Goal: Information Seeking & Learning: Learn about a topic

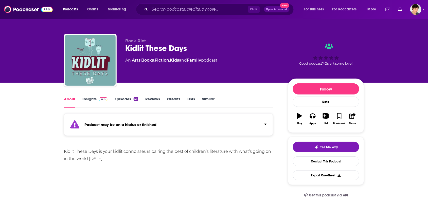
click at [206, 100] on link "Similar" at bounding box center [208, 103] width 12 height 12
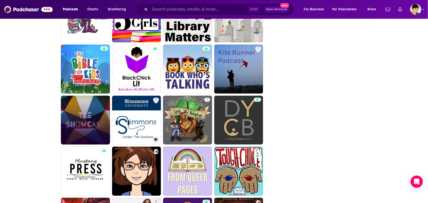
scroll to position [918, 0]
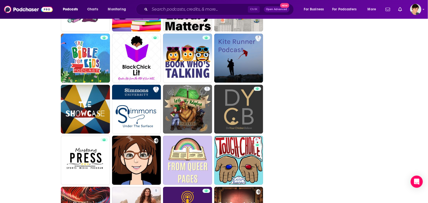
drag, startPoint x: 89, startPoint y: 110, endPoint x: 306, endPoint y: 88, distance: 217.7
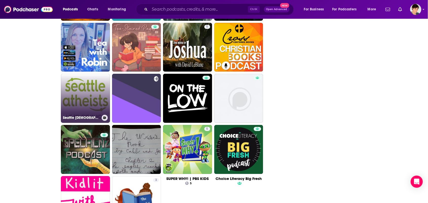
scroll to position [1202, 0]
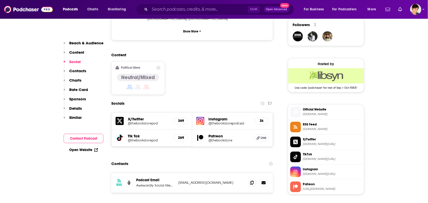
scroll to position [412, 0]
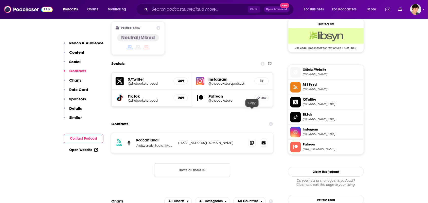
click at [251, 141] on icon at bounding box center [252, 143] width 4 height 4
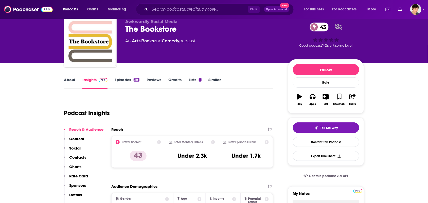
scroll to position [0, 0]
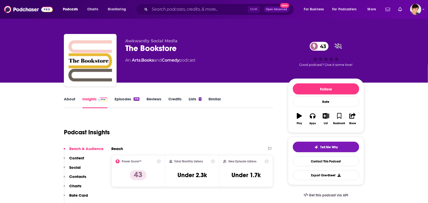
click at [70, 97] on link "About" at bounding box center [69, 103] width 11 height 12
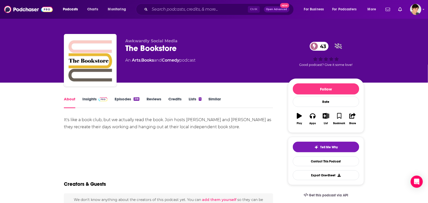
click at [88, 100] on link "Insights" at bounding box center [94, 103] width 25 height 12
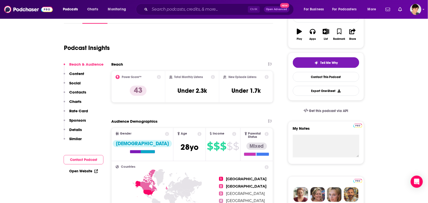
scroll to position [32, 0]
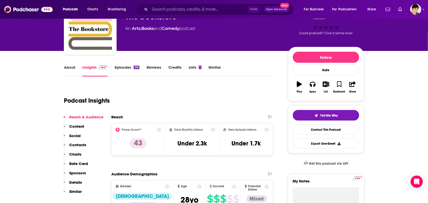
click at [124, 68] on link "Episodes 318" at bounding box center [127, 71] width 25 height 12
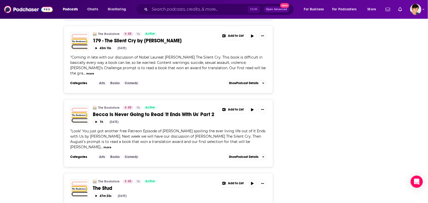
scroll to position [1583, 0]
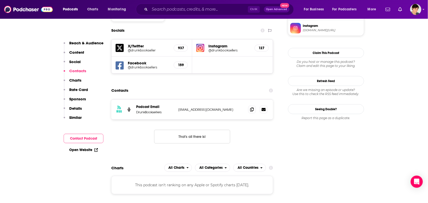
scroll to position [475, 0]
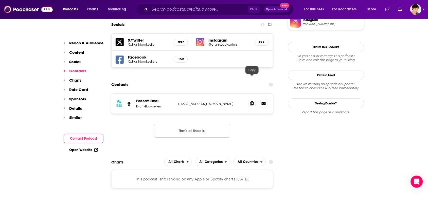
click at [250, 101] on icon at bounding box center [252, 103] width 4 height 4
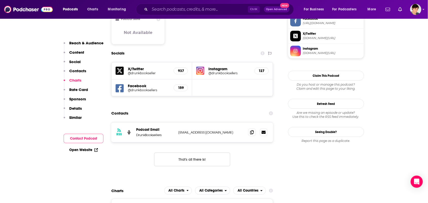
scroll to position [380, 0]
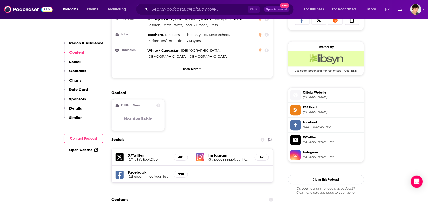
scroll to position [443, 0]
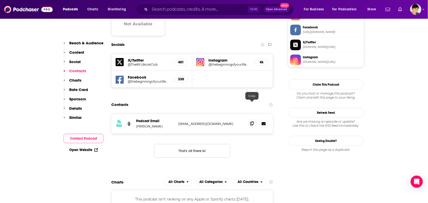
click at [251, 121] on icon at bounding box center [252, 123] width 4 height 4
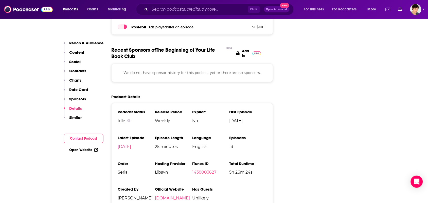
scroll to position [665, 0]
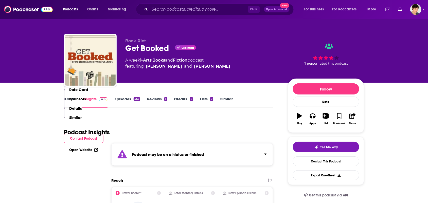
scroll to position [476, 0]
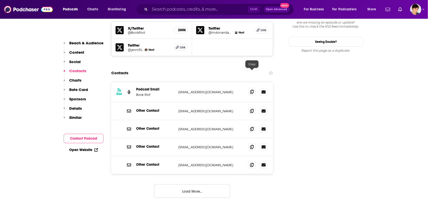
click at [253, 90] on icon at bounding box center [252, 92] width 4 height 4
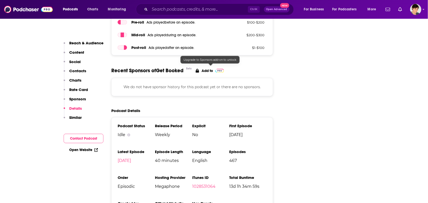
scroll to position [823, 0]
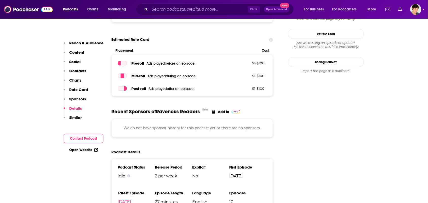
scroll to position [538, 0]
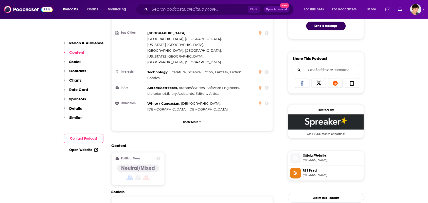
scroll to position [412, 0]
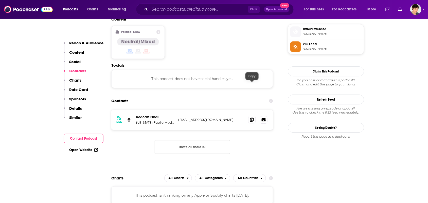
click at [250, 118] on icon at bounding box center [252, 120] width 4 height 4
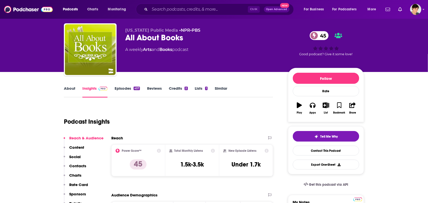
scroll to position [0, 0]
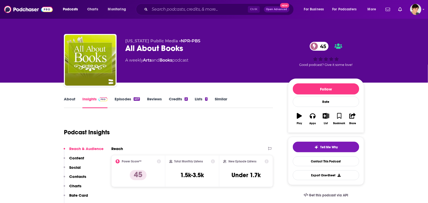
click at [72, 101] on link "About" at bounding box center [69, 103] width 11 height 12
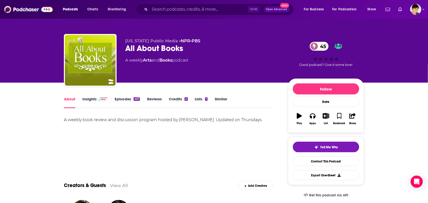
scroll to position [158, 0]
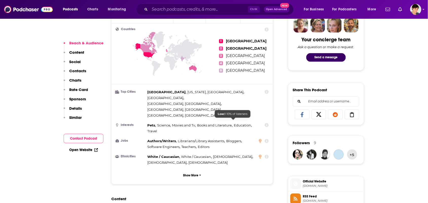
scroll to position [380, 0]
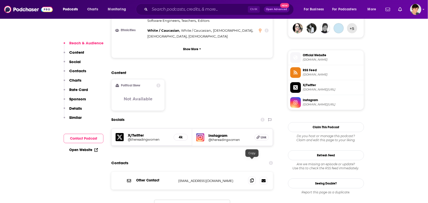
click at [252, 178] on icon at bounding box center [252, 180] width 4 height 4
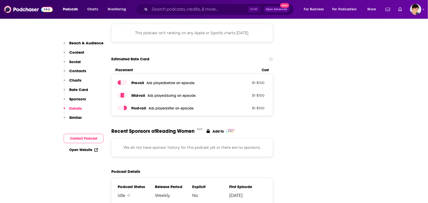
scroll to position [665, 0]
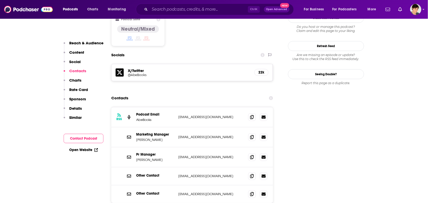
scroll to position [475, 0]
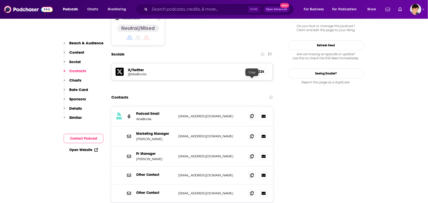
click at [250, 114] on icon at bounding box center [252, 116] width 4 height 4
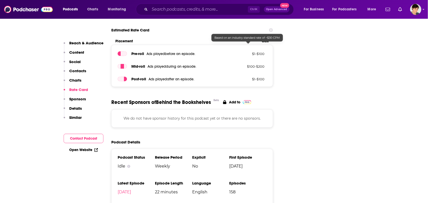
scroll to position [792, 0]
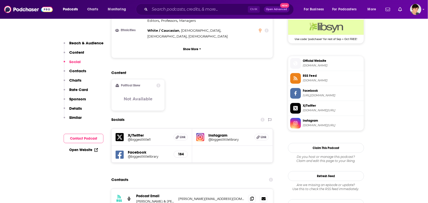
scroll to position [475, 0]
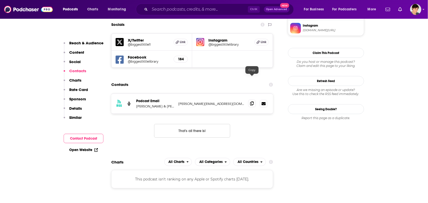
click at [255, 100] on span at bounding box center [252, 104] width 8 height 8
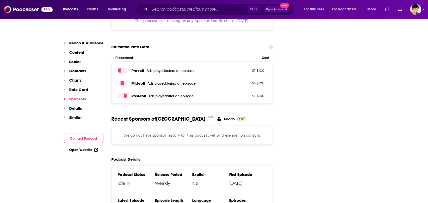
scroll to position [760, 0]
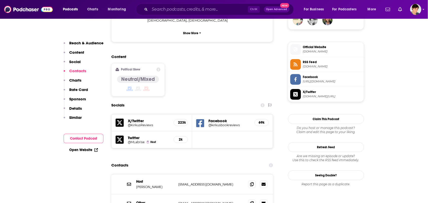
scroll to position [443, 0]
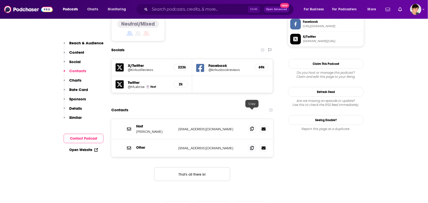
click at [251, 127] on icon at bounding box center [252, 129] width 4 height 4
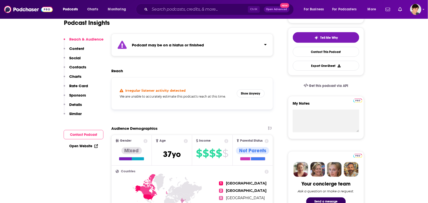
scroll to position [0, 0]
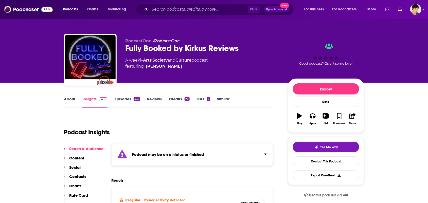
click at [68, 104] on link "About" at bounding box center [69, 103] width 11 height 12
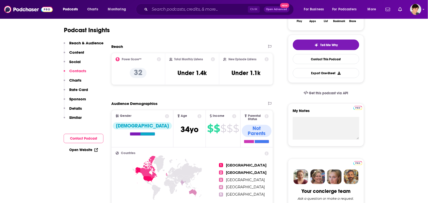
scroll to position [443, 0]
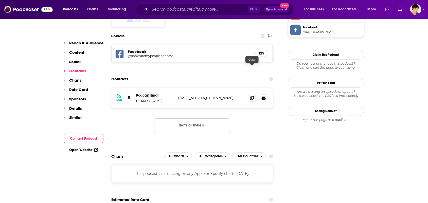
click at [251, 96] on icon at bounding box center [252, 98] width 4 height 4
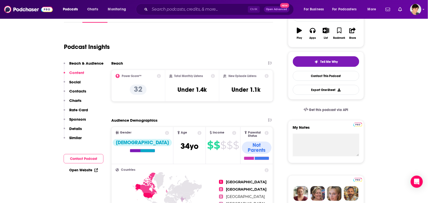
scroll to position [0, 0]
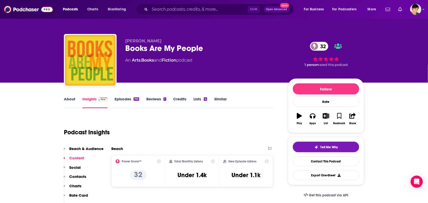
click at [65, 101] on link "About" at bounding box center [69, 103] width 11 height 12
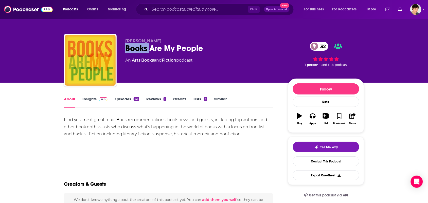
drag, startPoint x: 211, startPoint y: 42, endPoint x: 135, endPoint y: 53, distance: 76.5
click at [146, 52] on div "Jennifer Caloyeras Books Are My People 32 An Arts , Books and Fiction podcast" at bounding box center [202, 59] width 155 height 41
click at [214, 53] on div "Books Are My People 32" at bounding box center [202, 48] width 155 height 10
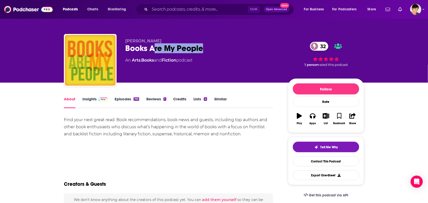
drag, startPoint x: 211, startPoint y: 45, endPoint x: 150, endPoint y: 45, distance: 61.1
click at [153, 45] on div "Books Are My People 32" at bounding box center [202, 48] width 155 height 10
drag, startPoint x: 147, startPoint y: 45, endPoint x: 134, endPoint y: 46, distance: 12.7
click at [134, 46] on div "Books Are My People 32" at bounding box center [202, 48] width 155 height 10
click at [128, 46] on div "Books Are My People 32" at bounding box center [202, 48] width 155 height 10
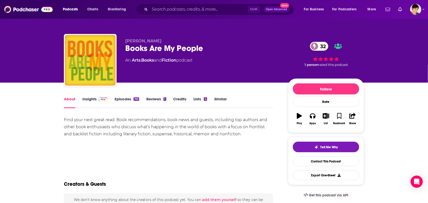
drag, startPoint x: 124, startPoint y: 49, endPoint x: 168, endPoint y: 41, distance: 45.0
click at [133, 46] on div "Jennifer Caloyeras Books Are My People 32 An Arts , Books and Fiction podcast 3…" at bounding box center [214, 61] width 300 height 55
drag, startPoint x: 168, startPoint y: 41, endPoint x: 181, endPoint y: 41, distance: 13.4
click at [174, 41] on p "Jennifer Caloyeras" at bounding box center [202, 41] width 155 height 5
click at [206, 46] on div "Books Are My People 32" at bounding box center [202, 48] width 155 height 10
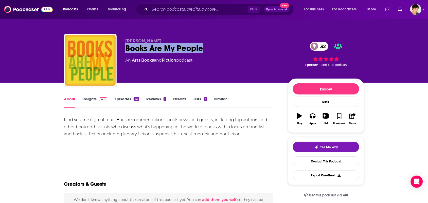
drag, startPoint x: 209, startPoint y: 52, endPoint x: 122, endPoint y: 54, distance: 86.4
click at [122, 54] on div "Jennifer Caloyeras Books Are My People 32 An Arts , Books and Fiction podcast 3…" at bounding box center [214, 61] width 300 height 55
copy h1 "Books Are My People"
drag, startPoint x: 162, startPoint y: 41, endPoint x: 123, endPoint y: 41, distance: 38.8
click at [123, 41] on div "Jennifer Caloyeras Books Are My People 32 An Arts , Books and Fiction podcast 3…" at bounding box center [214, 61] width 300 height 55
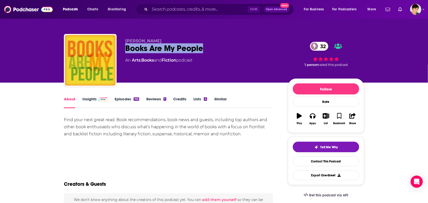
copy span "Jennifer Caloyeras"
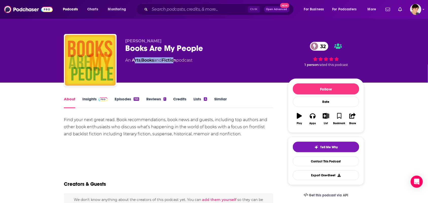
drag, startPoint x: 178, startPoint y: 66, endPoint x: 130, endPoint y: 65, distance: 48.1
click at [128, 65] on div "Jennifer Caloyeras Books Are My People 32 An Arts , Books and Fiction podcast" at bounding box center [202, 59] width 155 height 41
click at [168, 73] on div "Jennifer Caloyeras Books Are My People 32 An Arts , Books and Fiction podcast" at bounding box center [202, 59] width 155 height 41
click at [176, 66] on div "Jennifer Caloyeras Books Are My People 32 An Arts , Books and Fiction podcast" at bounding box center [202, 59] width 155 height 41
drag, startPoint x: 177, startPoint y: 65, endPoint x: 139, endPoint y: 65, distance: 38.8
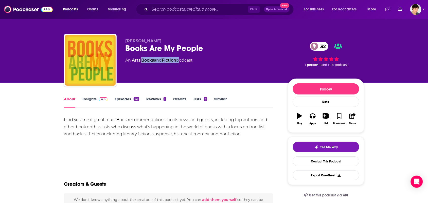
click at [140, 65] on div "Jennifer Caloyeras Books Are My People 32 An Arts , Books and Fiction podcast" at bounding box center [202, 59] width 155 height 41
drag, startPoint x: 139, startPoint y: 65, endPoint x: 132, endPoint y: 63, distance: 6.8
click at [132, 63] on div "Jennifer Caloyeras Books Are My People 32 An Arts , Books and Fiction podcast" at bounding box center [202, 59] width 155 height 41
click at [152, 73] on div "Jennifer Caloyeras Books Are My People 32 An Arts , Books and Fiction podcast" at bounding box center [202, 59] width 155 height 41
drag, startPoint x: 179, startPoint y: 68, endPoint x: 132, endPoint y: 63, distance: 47.6
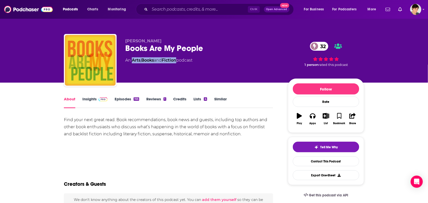
click at [132, 63] on div "Jennifer Caloyeras Books Are My People 32 An Arts , Books and Fiction podcast" at bounding box center [202, 59] width 155 height 41
copy div "Arts , Books and Fiction"
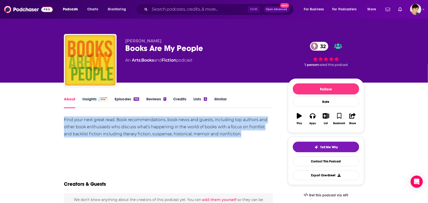
drag, startPoint x: 245, startPoint y: 136, endPoint x: 58, endPoint y: 119, distance: 187.2
copy div "Find your next great read. Book recommendations, book news and guests, includin…"
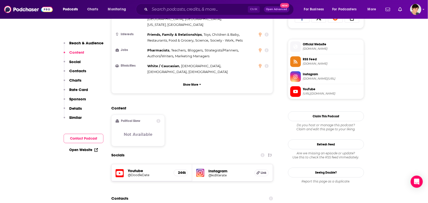
scroll to position [443, 0]
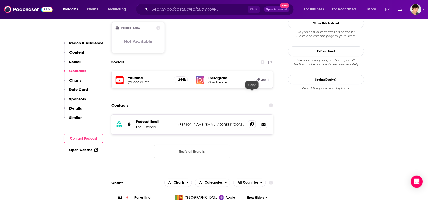
click at [254, 120] on span at bounding box center [252, 124] width 8 height 8
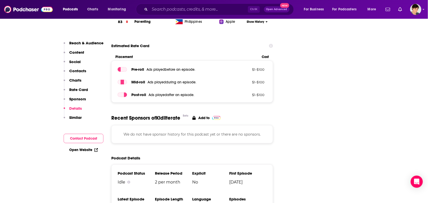
scroll to position [728, 0]
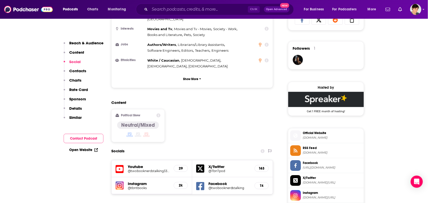
scroll to position [507, 0]
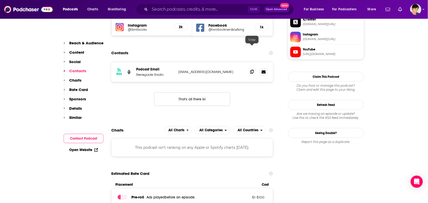
click at [252, 70] on icon at bounding box center [252, 72] width 4 height 4
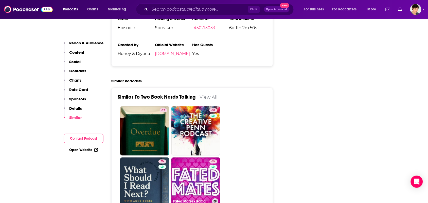
scroll to position [918, 0]
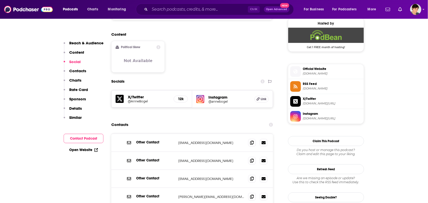
scroll to position [443, 0]
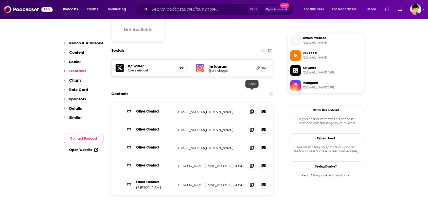
click at [251, 109] on icon at bounding box center [252, 111] width 4 height 4
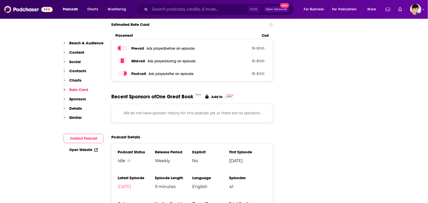
scroll to position [728, 0]
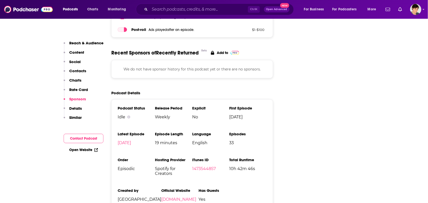
scroll to position [665, 0]
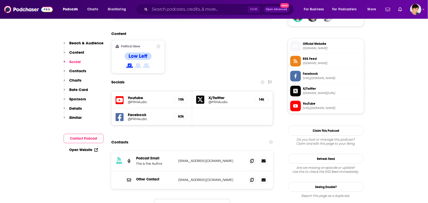
scroll to position [443, 0]
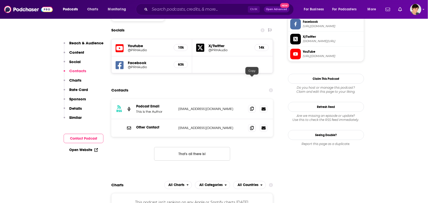
click at [252, 107] on icon at bounding box center [252, 109] width 4 height 4
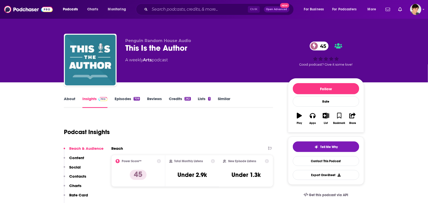
scroll to position [0, 0]
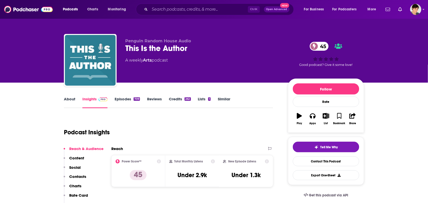
click at [67, 100] on link "About" at bounding box center [69, 103] width 11 height 12
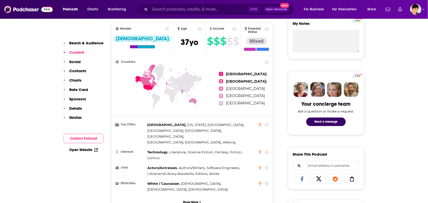
scroll to position [310, 0]
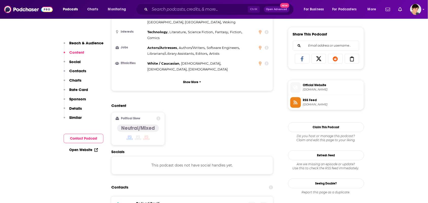
click at [249, 52] on div "Countries 1 United States 2 United Kingdom 3 Canada 4 Australia 5 India Top Cit…" at bounding box center [191, 13] width 161 height 155
click at [251, 203] on icon at bounding box center [252, 206] width 4 height 4
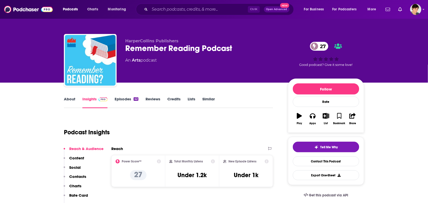
click at [70, 103] on link "About" at bounding box center [69, 103] width 11 height 12
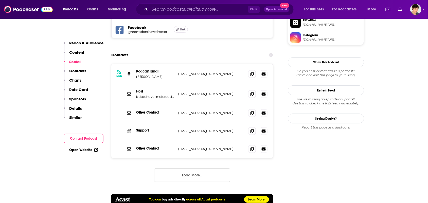
scroll to position [507, 0]
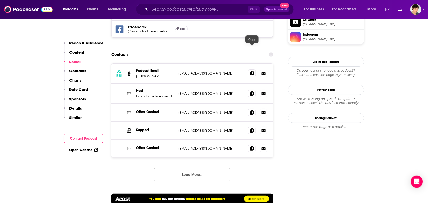
click at [251, 71] on icon at bounding box center [252, 73] width 4 height 4
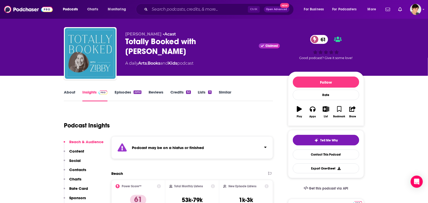
scroll to position [0, 0]
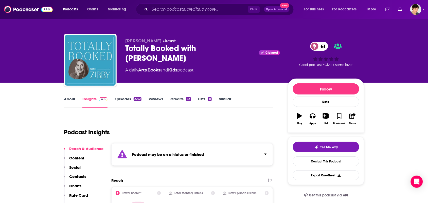
click at [69, 102] on link "About" at bounding box center [69, 103] width 11 height 12
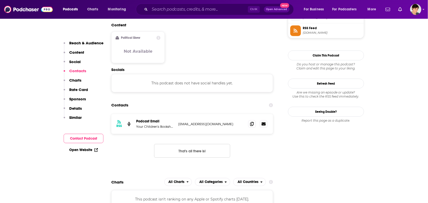
scroll to position [443, 0]
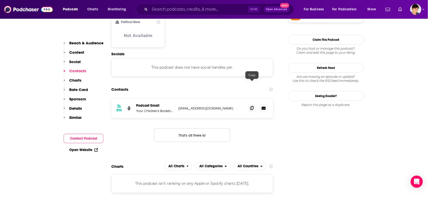
click at [254, 104] on span at bounding box center [252, 108] width 8 height 8
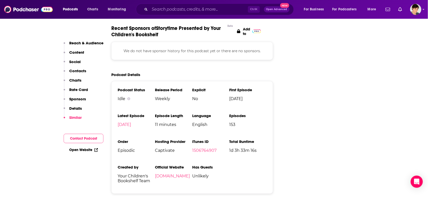
scroll to position [697, 0]
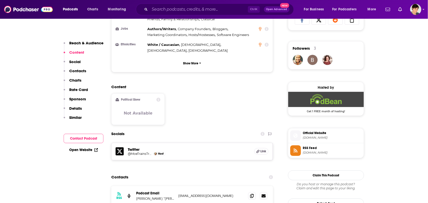
scroll to position [443, 0]
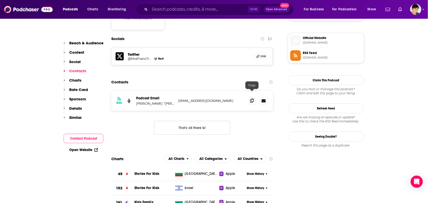
click at [252, 99] on icon at bounding box center [252, 101] width 4 height 4
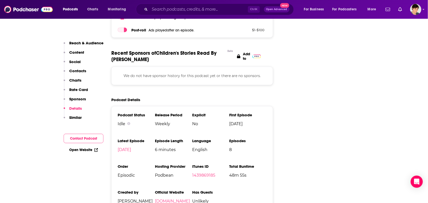
scroll to position [728, 0]
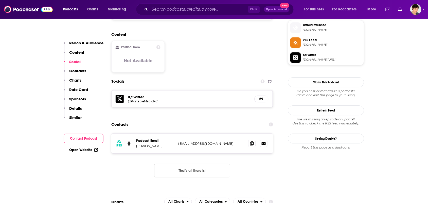
scroll to position [475, 0]
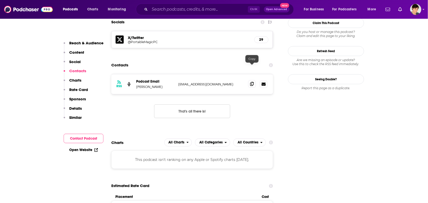
click at [250, 80] on span at bounding box center [252, 84] width 8 height 8
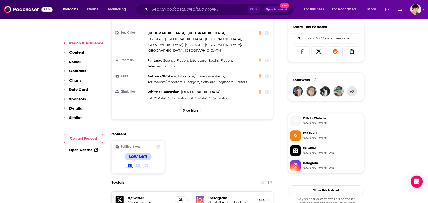
scroll to position [475, 0]
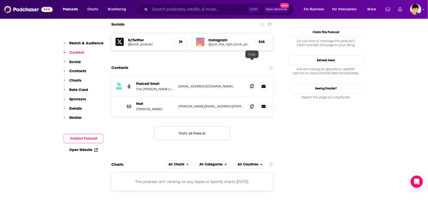
click at [251, 84] on icon at bounding box center [252, 86] width 4 height 4
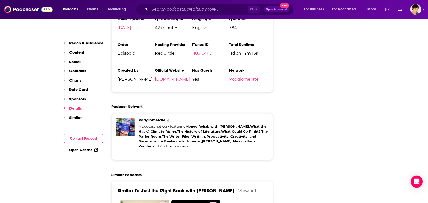
scroll to position [760, 0]
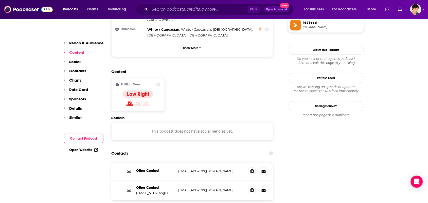
scroll to position [412, 0]
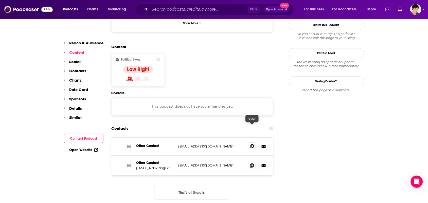
click at [251, 142] on span at bounding box center [252, 146] width 8 height 8
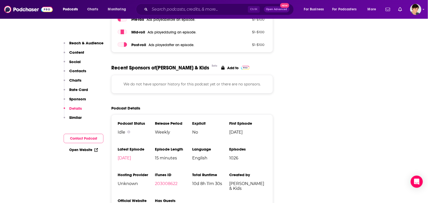
scroll to position [570, 0]
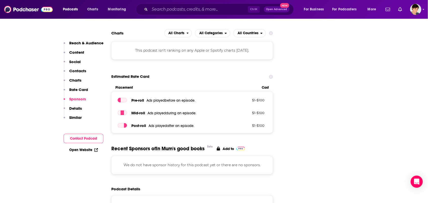
scroll to position [602, 0]
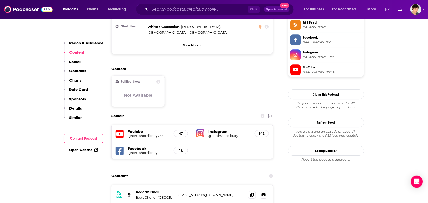
scroll to position [443, 0]
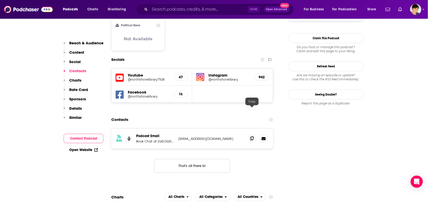
click at [251, 135] on span at bounding box center [252, 139] width 8 height 8
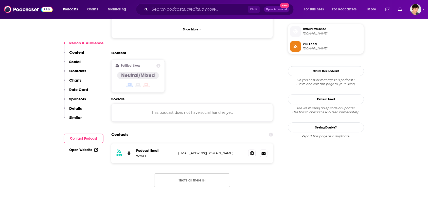
scroll to position [380, 0]
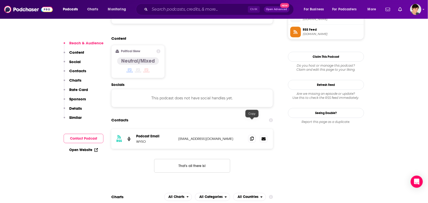
click at [252, 137] on icon at bounding box center [252, 139] width 4 height 4
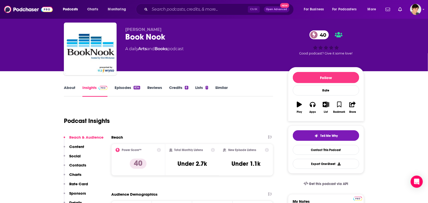
scroll to position [0, 0]
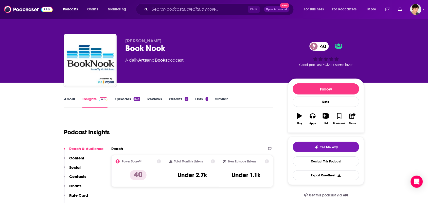
click at [70, 104] on link "About" at bounding box center [69, 103] width 11 height 12
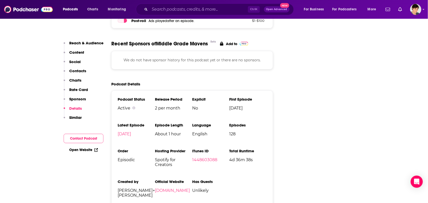
scroll to position [443, 0]
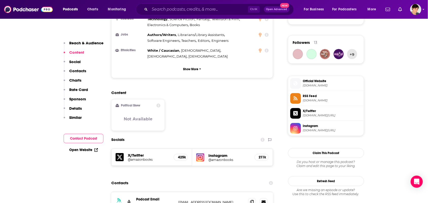
scroll to position [412, 0]
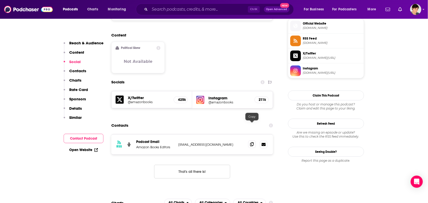
click at [254, 140] on span at bounding box center [252, 144] width 8 height 8
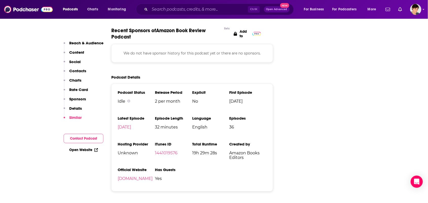
scroll to position [697, 0]
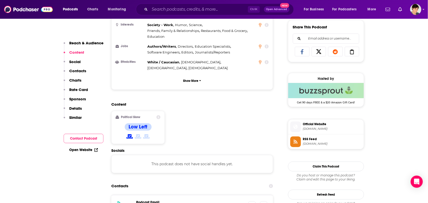
scroll to position [443, 0]
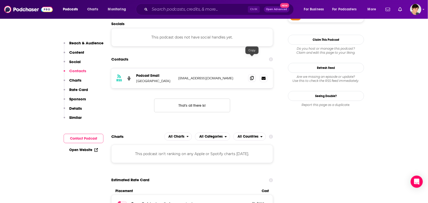
click at [255, 74] on span at bounding box center [252, 78] width 8 height 8
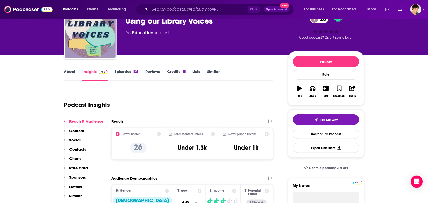
scroll to position [0, 0]
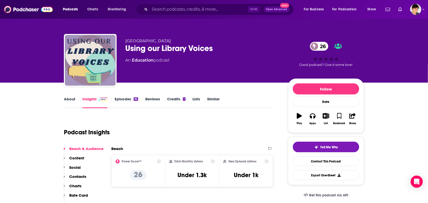
click at [64, 100] on link "About" at bounding box center [69, 103] width 11 height 12
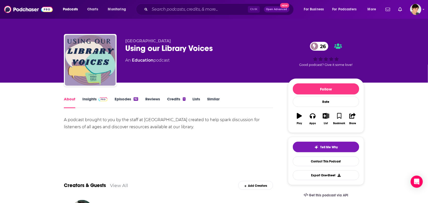
click at [122, 97] on link "Episodes 92" at bounding box center [127, 103] width 24 height 12
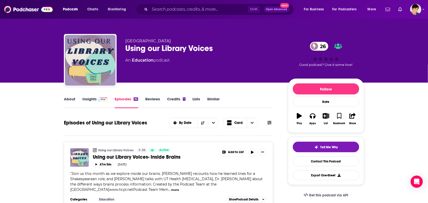
click at [90, 98] on link "Insights" at bounding box center [94, 103] width 25 height 12
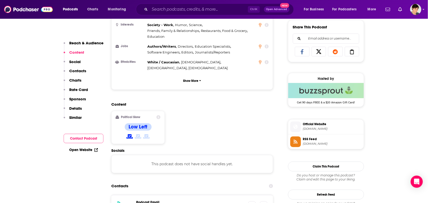
scroll to position [412, 0]
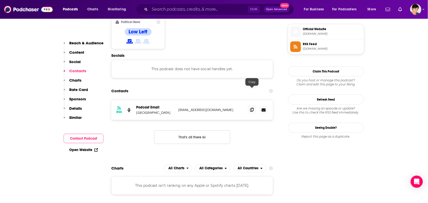
click at [251, 106] on span at bounding box center [252, 110] width 8 height 8
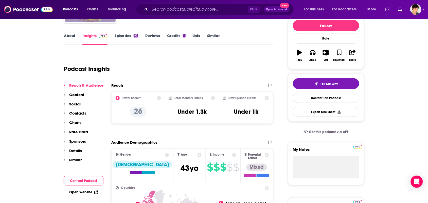
scroll to position [0, 0]
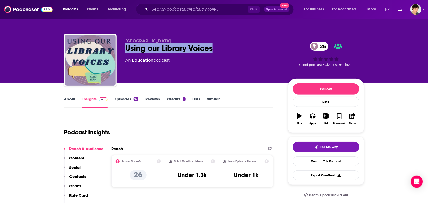
drag, startPoint x: 224, startPoint y: 48, endPoint x: 120, endPoint y: 54, distance: 104.0
click at [120, 54] on div "Harris County Public Library Using our Library Voices 26 An Education podcast 2…" at bounding box center [214, 61] width 300 height 55
copy h2 "Using our Library Voices"
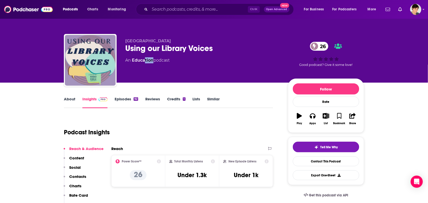
drag, startPoint x: 152, startPoint y: 63, endPoint x: 133, endPoint y: 65, distance: 19.1
click at [141, 64] on div "Harris County Public Library Using our Library Voices 26 An Education podcast" at bounding box center [202, 59] width 155 height 41
click at [133, 65] on div "Harris County Public Library Using our Library Voices 26 An Education podcast" at bounding box center [202, 59] width 155 height 41
click at [132, 65] on div "Harris County Public Library Using our Library Voices 26 An Education podcast" at bounding box center [202, 59] width 155 height 41
click at [127, 65] on div "Harris County Public Library Using our Library Voices 26 An Education podcast" at bounding box center [202, 59] width 155 height 41
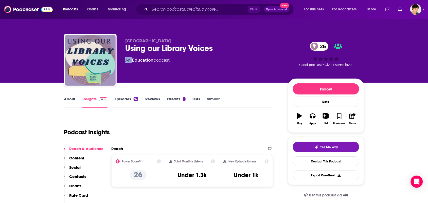
drag, startPoint x: 127, startPoint y: 65, endPoint x: 131, endPoint y: 60, distance: 6.1
click at [131, 60] on div "Harris County Public Library Using our Library Voices 26 An Education podcast" at bounding box center [202, 59] width 155 height 41
drag, startPoint x: 131, startPoint y: 60, endPoint x: 133, endPoint y: 64, distance: 4.0
click at [132, 61] on div "An Education podcast" at bounding box center [147, 60] width 44 height 6
click at [133, 78] on div "Harris County Public Library Using our Library Voices 26 An Education podcast" at bounding box center [202, 59] width 155 height 41
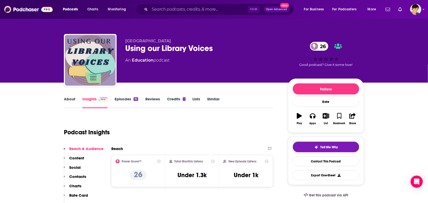
click at [150, 65] on div "Harris County Public Library Using our Library Voices 26 An Education podcast" at bounding box center [202, 59] width 155 height 41
drag, startPoint x: 137, startPoint y: 66, endPoint x: 130, endPoint y: 65, distance: 6.5
click at [132, 66] on div "Harris County Public Library Using our Library Voices 26 An Education podcast" at bounding box center [202, 59] width 155 height 41
click at [130, 65] on div "Harris County Public Library Using our Library Voices 26 An Education podcast" at bounding box center [202, 59] width 155 height 41
drag, startPoint x: 130, startPoint y: 65, endPoint x: 148, endPoint y: 71, distance: 18.9
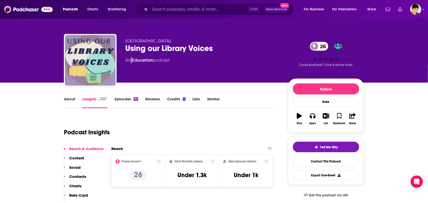
click at [131, 65] on div "Harris County Public Library Using our Library Voices 26 An Education podcast" at bounding box center [202, 59] width 155 height 41
click at [151, 72] on div "Harris County Public Library Using our Library Voices 26 An Education podcast" at bounding box center [202, 59] width 155 height 41
drag, startPoint x: 153, startPoint y: 64, endPoint x: 131, endPoint y: 63, distance: 22.1
click at [131, 63] on div "Harris County Public Library Using our Library Voices 26 An Education podcast" at bounding box center [202, 59] width 155 height 41
copy link "Education"
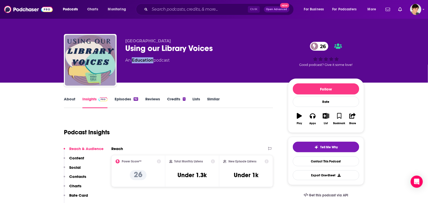
click at [68, 102] on link "About" at bounding box center [69, 103] width 11 height 12
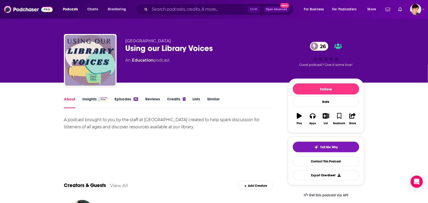
drag, startPoint x: 167, startPoint y: 124, endPoint x: 42, endPoint y: 121, distance: 125.5
copy div "A podcast brought to you by the staff at Harris County Public Library created t…"
click at [148, 148] on div "A podcast brought to you by the staff at Harris County Public Library created t…" at bounding box center [168, 133] width 209 height 35
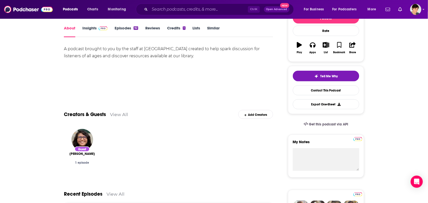
scroll to position [95, 0]
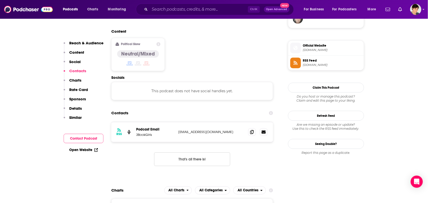
scroll to position [475, 0]
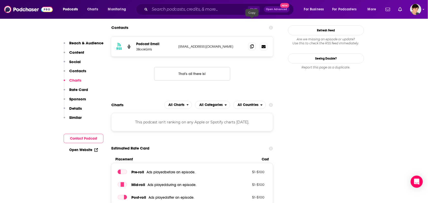
click at [252, 44] on icon at bounding box center [252, 46] width 4 height 4
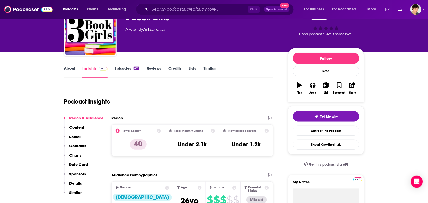
scroll to position [0, 0]
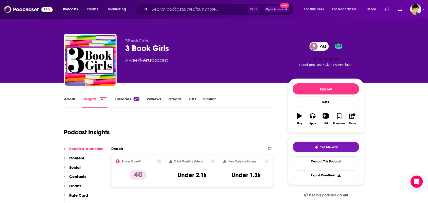
click at [69, 103] on link "About" at bounding box center [69, 103] width 11 height 12
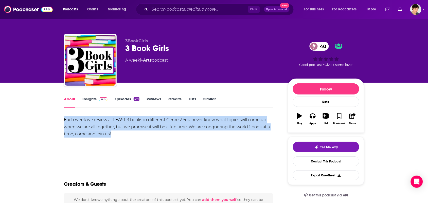
drag, startPoint x: 130, startPoint y: 135, endPoint x: 74, endPoint y: 114, distance: 60.0
copy div "Each week we review at LEAST 3 books in different Genres! You never know what t…"
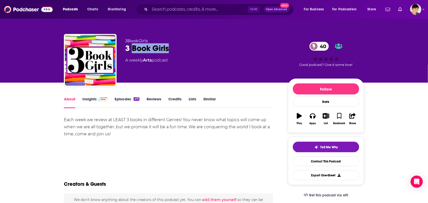
drag, startPoint x: 170, startPoint y: 50, endPoint x: 123, endPoint y: 50, distance: 47.1
click at [130, 50] on div "3 Book Girls 40" at bounding box center [202, 48] width 155 height 10
click at [123, 50] on div "3BookGirls 3 Book Girls 40 A weekly Arts podcast 40 Good podcast? Give it some …" at bounding box center [214, 61] width 300 height 55
drag, startPoint x: 122, startPoint y: 50, endPoint x: 174, endPoint y: 50, distance: 51.9
click at [174, 50] on div "3BookGirls 3 Book Girls 40 A weekly Arts podcast 40 Good podcast? Give it some …" at bounding box center [214, 61] width 300 height 55
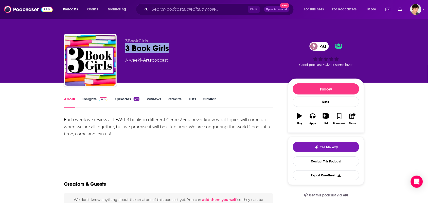
copy h1 "3 Book Girls"
drag, startPoint x: 154, startPoint y: 63, endPoint x: 145, endPoint y: 61, distance: 9.2
click at [145, 61] on div "A weekly Arts podcast" at bounding box center [146, 60] width 43 height 6
copy div "Arts"
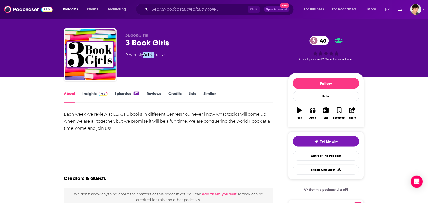
scroll to position [158, 0]
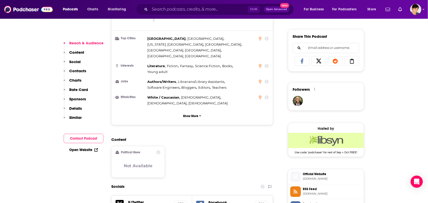
scroll to position [412, 0]
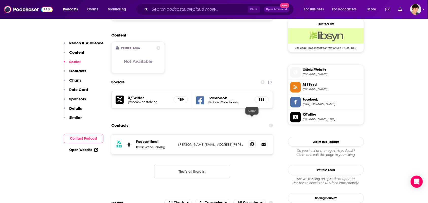
click at [250, 142] on icon at bounding box center [252, 144] width 4 height 4
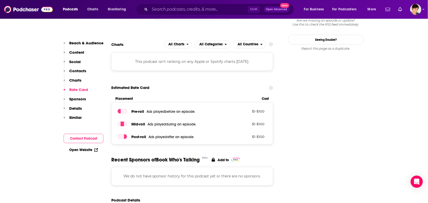
scroll to position [665, 0]
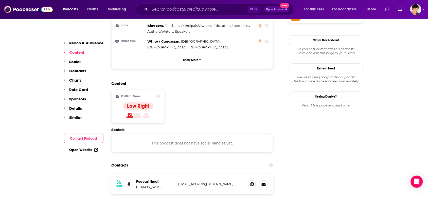
scroll to position [475, 0]
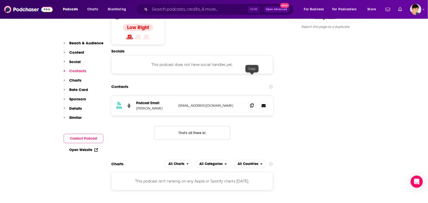
click at [250, 103] on icon at bounding box center [252, 105] width 4 height 4
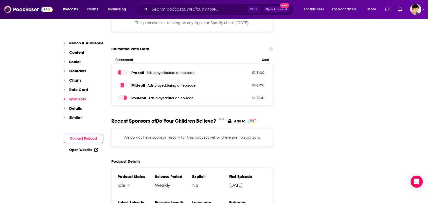
scroll to position [728, 0]
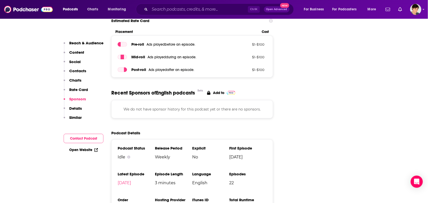
scroll to position [633, 0]
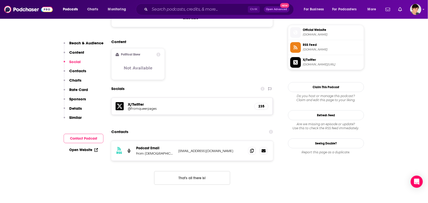
scroll to position [412, 0]
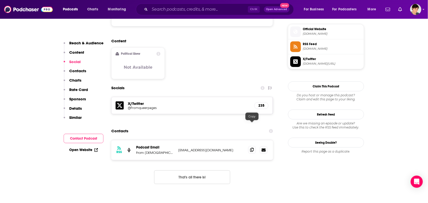
click at [249, 146] on span at bounding box center [252, 150] width 8 height 8
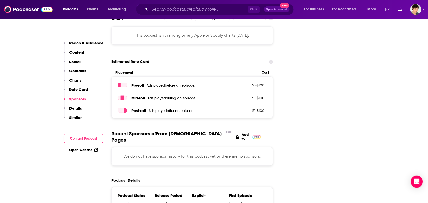
scroll to position [728, 0]
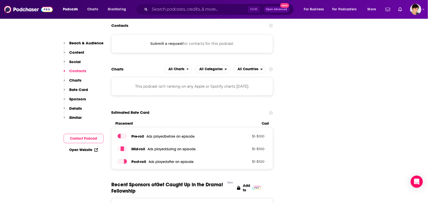
scroll to position [570, 0]
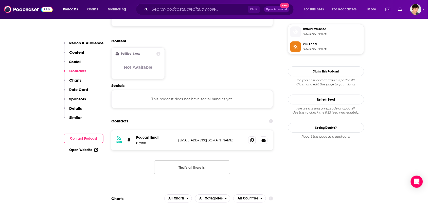
scroll to position [475, 0]
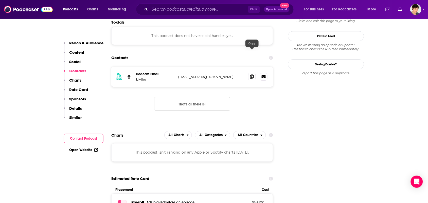
click at [252, 73] on span at bounding box center [252, 77] width 8 height 8
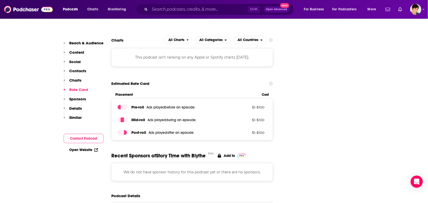
scroll to position [728, 0]
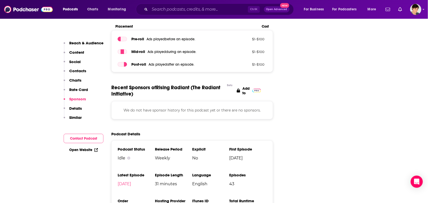
scroll to position [665, 0]
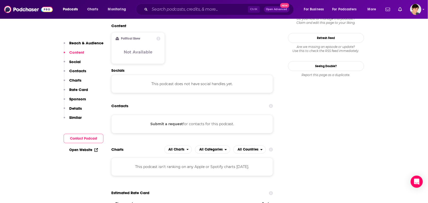
scroll to position [475, 0]
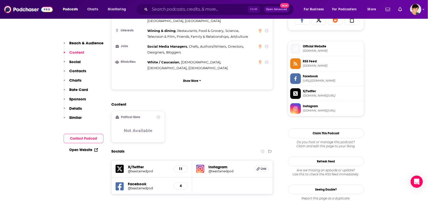
scroll to position [475, 0]
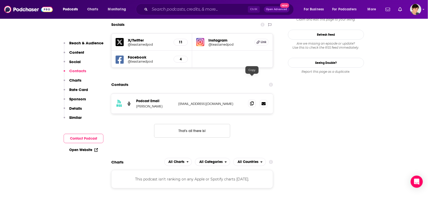
click at [250, 101] on icon at bounding box center [252, 103] width 4 height 4
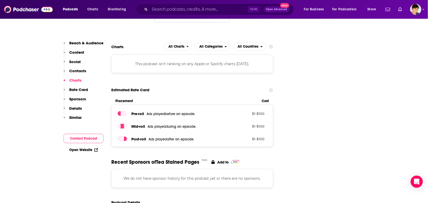
scroll to position [665, 0]
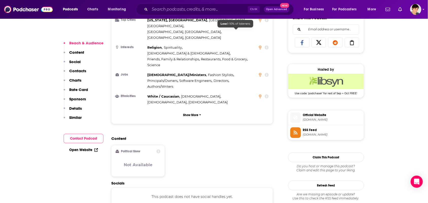
scroll to position [412, 0]
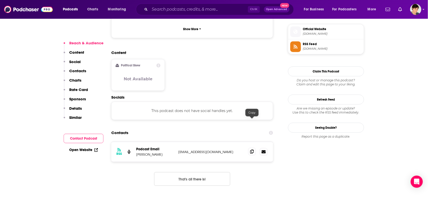
click at [252, 149] on icon at bounding box center [252, 151] width 4 height 4
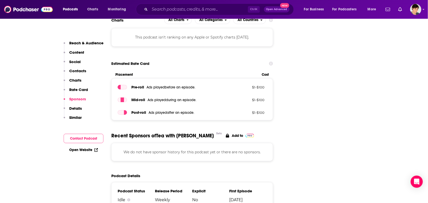
scroll to position [728, 0]
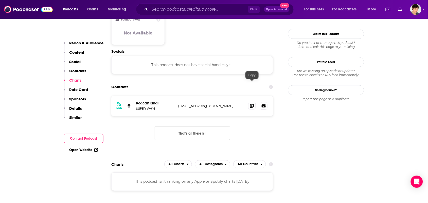
click at [251, 104] on icon at bounding box center [252, 106] width 4 height 4
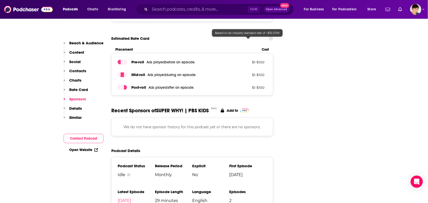
scroll to position [633, 0]
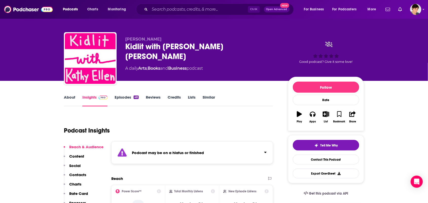
scroll to position [144, 0]
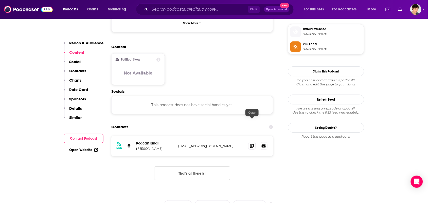
click at [250, 142] on span at bounding box center [252, 146] width 8 height 8
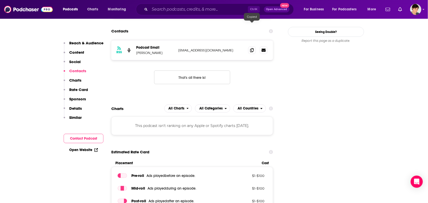
scroll to position [602, 0]
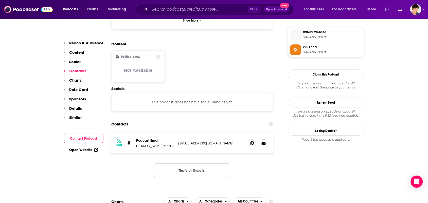
scroll to position [443, 0]
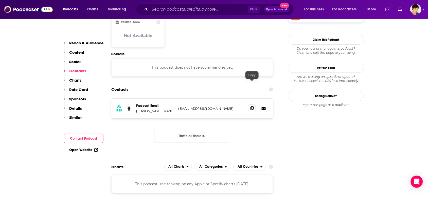
click at [255, 104] on span at bounding box center [252, 108] width 8 height 8
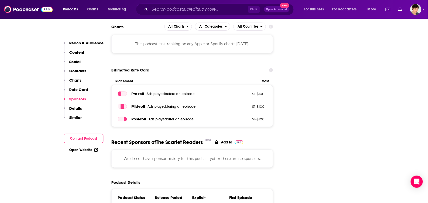
scroll to position [633, 0]
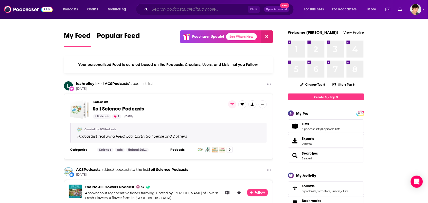
click at [163, 9] on input "Search podcasts, credits, & more..." at bounding box center [199, 9] width 98 height 8
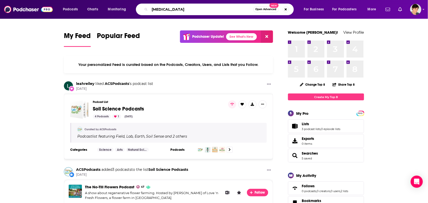
click at [178, 9] on input "adhd" at bounding box center [201, 9] width 103 height 8
paste input "Good Inside with Dr. Becky. Dr. Becky Kennedy"
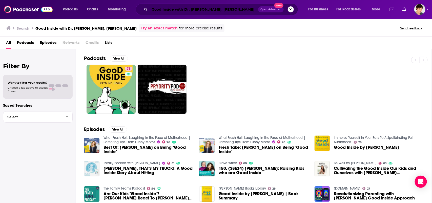
click at [178, 10] on input "Good Inside with Dr. Becky. Dr. Becky Kennedy" at bounding box center [204, 9] width 109 height 8
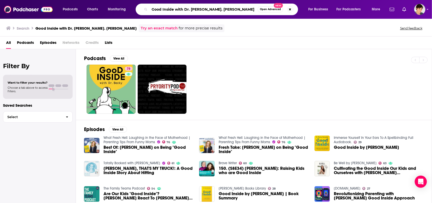
click at [178, 10] on input "Good Inside with Dr. Becky. Dr. Becky Kennedy" at bounding box center [204, 9] width 108 height 8
paste input "The Neurodiversity Podcast"
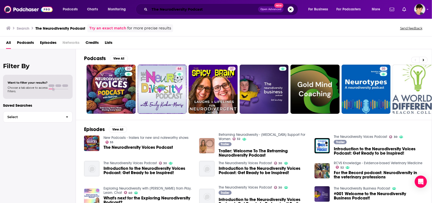
click at [215, 9] on input "The Neurodiversity Podcast" at bounding box center [204, 9] width 109 height 8
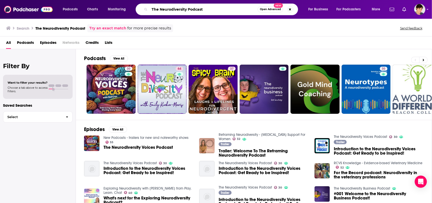
paste input "Emily Kircher-Morris"
type input "The Neurodiversity Podcast Emily Kircher-Morris"
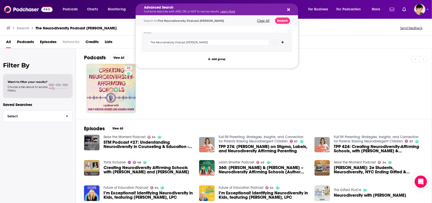
click at [224, 10] on link "Learn More" at bounding box center [228, 11] width 15 height 3
click at [289, 9] on icon "Search podcasts, credits, & more..." at bounding box center [289, 9] width 3 height 3
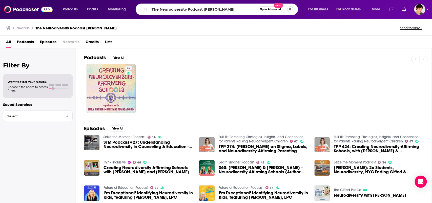
click at [288, 8] on button "Search podcasts, credits, & more..." at bounding box center [291, 9] width 6 height 6
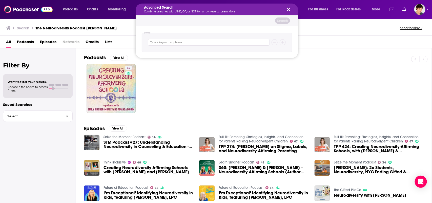
click at [304, 84] on div "32" at bounding box center [258, 88] width 348 height 49
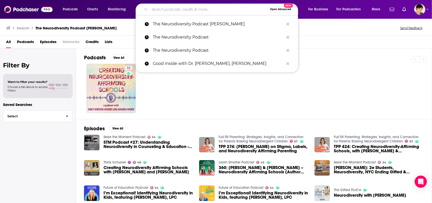
click at [226, 12] on input "Search podcasts, credits, & more..." at bounding box center [209, 9] width 118 height 8
paste input "Play Therapy Podcast"
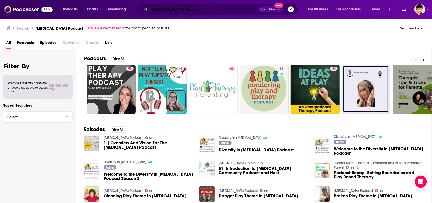
click at [215, 11] on input "Play Therapy Podcast" at bounding box center [204, 9] width 109 height 8
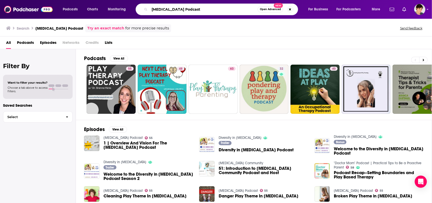
click at [215, 11] on input "Play Therapy Podcast" at bounding box center [204, 9] width 108 height 8
paste input "At Peace Parents Podcast. Casey."
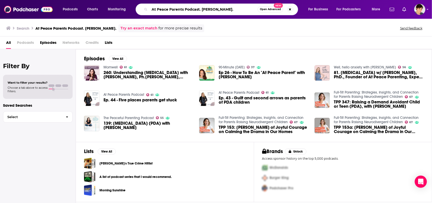
click at [224, 10] on input "At Peace Parents Podcast. [PERSON_NAME]." at bounding box center [204, 9] width 108 height 8
click at [224, 9] on input "At Peace Parents Podcast. [PERSON_NAME]." at bounding box center [204, 9] width 108 height 8
click at [224, 9] on input "At Peace Parents Podcast. Casey." at bounding box center [204, 9] width 108 height 8
paste input "Just Needs: parenting children with disabilities"
type input "Just Needs: parenting children with disabilities"
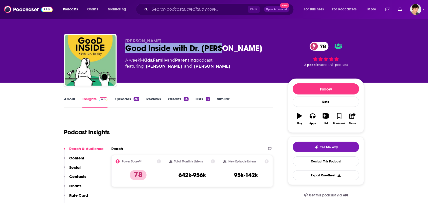
drag, startPoint x: 230, startPoint y: 51, endPoint x: 127, endPoint y: 51, distance: 102.1
click at [127, 51] on div "Good Inside with Dr. [PERSON_NAME] 78" at bounding box center [202, 48] width 155 height 10
drag, startPoint x: 169, startPoint y: 39, endPoint x: 125, endPoint y: 37, distance: 43.4
click at [125, 37] on div "Dr. Becky Kennedy Good Inside with Dr. Becky 78 A weekly Kids , Family and Pare…" at bounding box center [214, 61] width 300 height 55
copy span "Dr. Becky Kennedy"
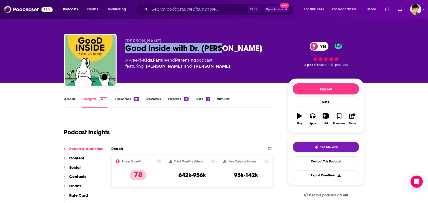
drag, startPoint x: 232, startPoint y: 69, endPoint x: 146, endPoint y: 68, distance: 86.1
click at [146, 68] on div "A weekly Kids , Family and Parenting podcast featuring Dr. Becky Kennedy and Jo…" at bounding box center [202, 63] width 155 height 12
copy span "Dr. Becky Kennedy and Jonathan Haidt"
click at [235, 80] on div "Dr. Becky Kennedy Good Inside with Dr. Becky 78 A weekly Kids , Family and Pare…" at bounding box center [244, 62] width 239 height 46
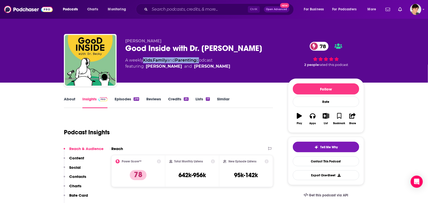
drag, startPoint x: 200, startPoint y: 61, endPoint x: 145, endPoint y: 63, distance: 55.0
click at [145, 63] on div "A weekly Kids , Family and Parenting podcast featuring Dr. Becky Kennedy and Jo…" at bounding box center [177, 63] width 105 height 12
copy div "Kids , Family and Parenting"
click at [207, 1] on div "Podcasts Charts Monitoring Ctrl K Open Advanced New For Business For Podcasters…" at bounding box center [214, 9] width 428 height 19
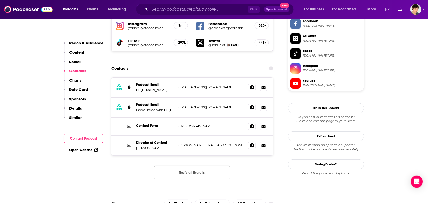
scroll to position [412, 0]
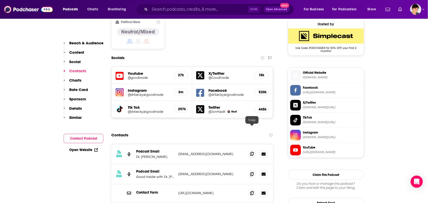
click at [254, 150] on span at bounding box center [252, 154] width 8 height 8
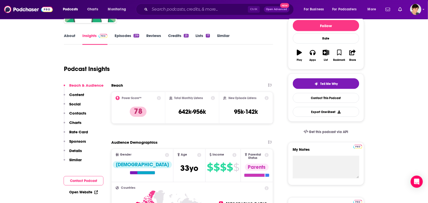
scroll to position [0, 0]
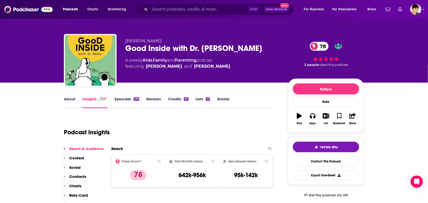
click at [71, 103] on link "About" at bounding box center [69, 103] width 11 height 12
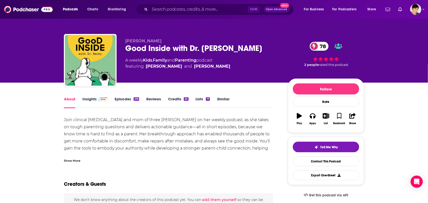
scroll to position [63, 0]
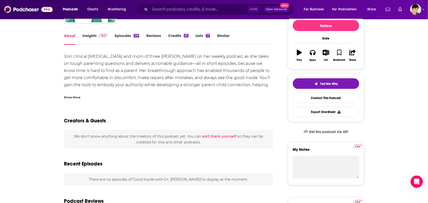
click at [84, 96] on div "Show More" at bounding box center [168, 95] width 209 height 9
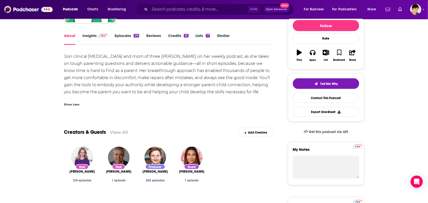
drag, startPoint x: 269, startPoint y: 89, endPoint x: 25, endPoint y: 64, distance: 245.3
drag, startPoint x: 51, startPoint y: 51, endPoint x: 276, endPoint y: 58, distance: 225.3
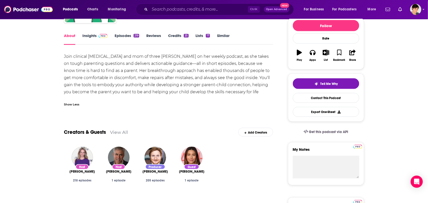
copy div "Join clinical psychologist and mom of three Dr. Becky Kennedy on her weekly pod…"
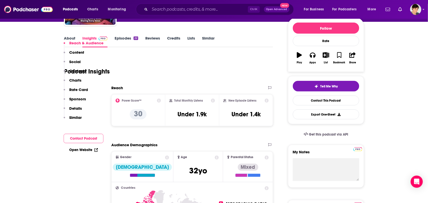
scroll to position [285, 0]
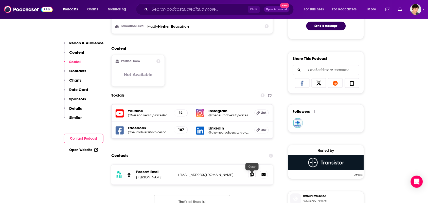
click at [251, 177] on icon at bounding box center [252, 175] width 4 height 4
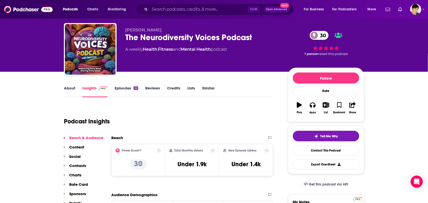
scroll to position [0, 0]
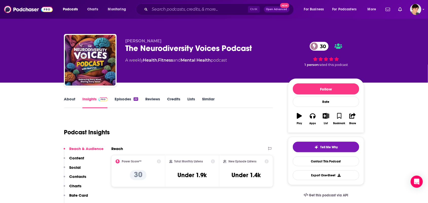
click at [68, 108] on link "About" at bounding box center [69, 103] width 11 height 12
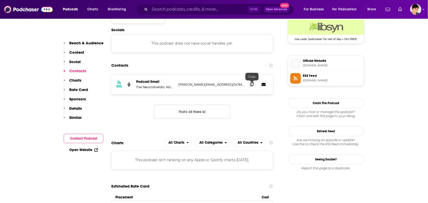
click at [253, 85] on icon at bounding box center [252, 84] width 4 height 4
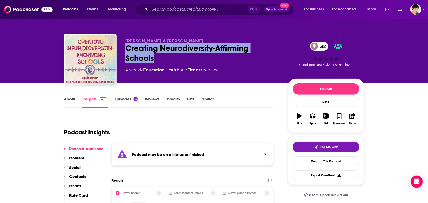
drag, startPoint x: 155, startPoint y: 56, endPoint x: 145, endPoint y: 22, distance: 35.4
click at [124, 51] on div "[PERSON_NAME] & [PERSON_NAME] Creating Neurodiversity-Affirming Schools 32 A we…" at bounding box center [214, 61] width 300 height 55
copy h2 "Creating Neurodiversity-Affirming Schools"
drag, startPoint x: 209, startPoint y: 40, endPoint x: 145, endPoint y: 26, distance: 65.8
click at [123, 37] on div "[PERSON_NAME] & [PERSON_NAME] Creating Neurodiversity-Affirming Schools 32 A we…" at bounding box center [214, 61] width 300 height 55
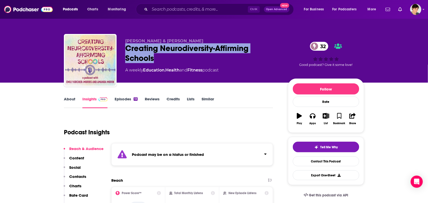
copy span "[PERSON_NAME] & [PERSON_NAME]"
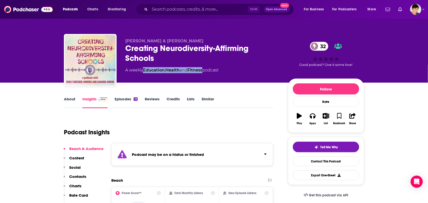
drag, startPoint x: 206, startPoint y: 75, endPoint x: 144, endPoint y: 79, distance: 61.4
click at [144, 79] on div "[PERSON_NAME] & [PERSON_NAME] Creating Neurodiversity-Affirming Schools 32 A we…" at bounding box center [202, 59] width 155 height 41
copy div "Education , Health and Fitness"
click at [67, 103] on link "About" at bounding box center [69, 103] width 11 height 12
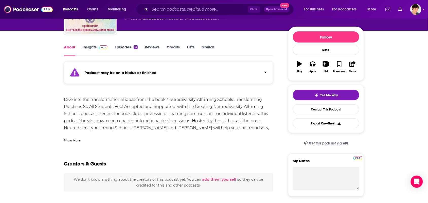
scroll to position [63, 0]
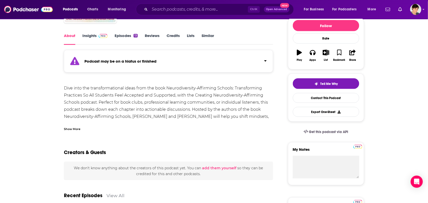
click at [99, 126] on div "Show More" at bounding box center [168, 127] width 209 height 9
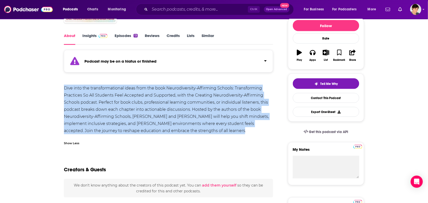
drag, startPoint x: 214, startPoint y: 131, endPoint x: 60, endPoint y: 88, distance: 160.0
copy div "Dive into the transformational ideas from the book Neurodiversity-Affirming Sch…"
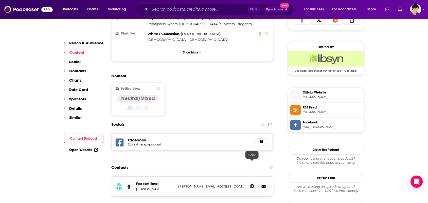
click at [253, 184] on icon at bounding box center [252, 186] width 4 height 4
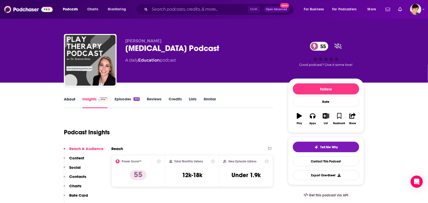
click at [76, 99] on div "About" at bounding box center [73, 103] width 18 height 12
click at [71, 101] on link "About" at bounding box center [69, 103] width 11 height 12
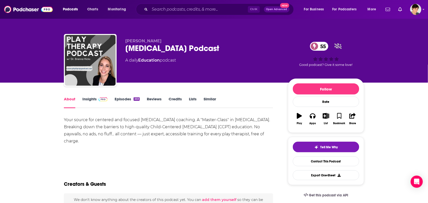
click at [93, 99] on link "Insights" at bounding box center [94, 103] width 25 height 12
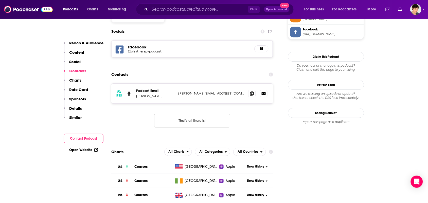
scroll to position [443, 0]
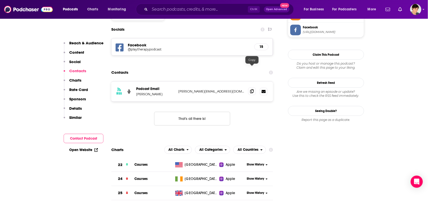
click at [249, 87] on span at bounding box center [252, 91] width 8 height 8
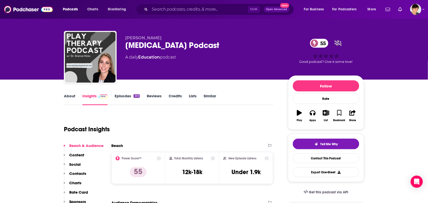
scroll to position [0, 0]
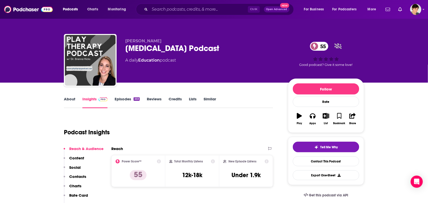
click at [123, 99] on link "Episodes 333" at bounding box center [127, 103] width 25 height 12
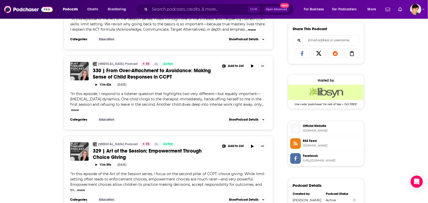
scroll to position [317, 0]
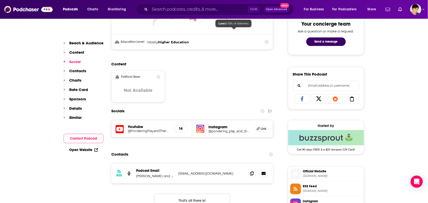
scroll to position [317, 0]
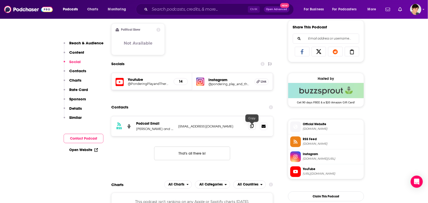
click at [251, 127] on icon at bounding box center [252, 126] width 4 height 4
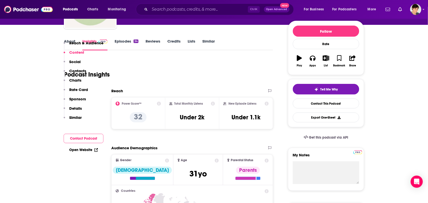
scroll to position [0, 0]
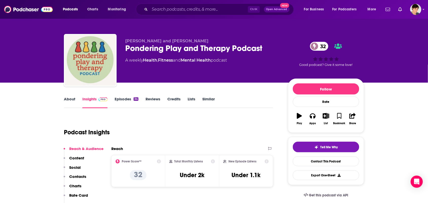
click at [71, 100] on link "About" at bounding box center [69, 103] width 11 height 12
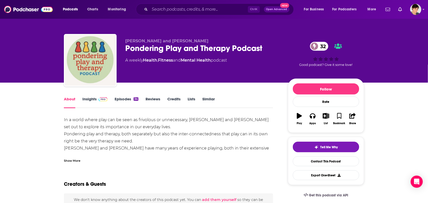
scroll to position [95, 0]
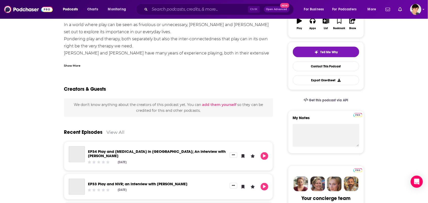
click at [80, 66] on div "Show More" at bounding box center [72, 65] width 16 height 5
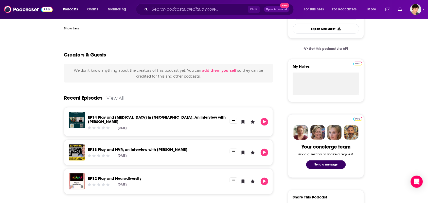
scroll to position [32, 0]
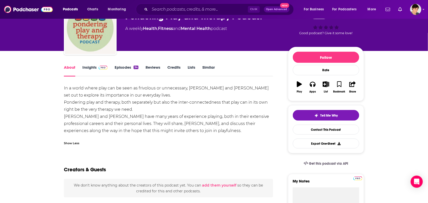
click at [76, 139] on div "Show Less" at bounding box center [168, 141] width 209 height 9
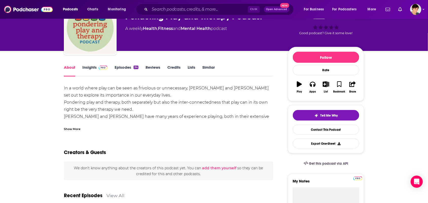
click at [92, 129] on div "Show More" at bounding box center [168, 127] width 209 height 9
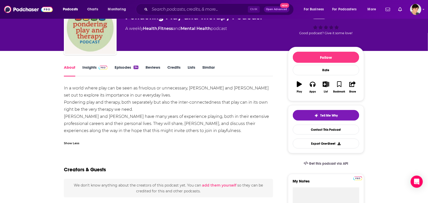
click at [89, 72] on link "Insights" at bounding box center [94, 71] width 25 height 12
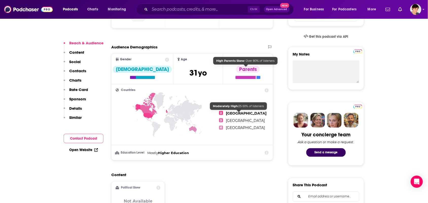
scroll to position [317, 0]
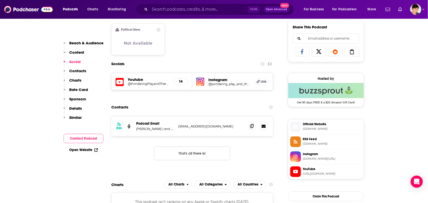
click at [255, 126] on span at bounding box center [252, 126] width 8 height 8
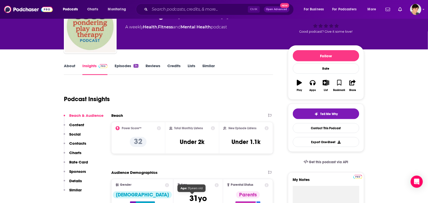
scroll to position [0, 0]
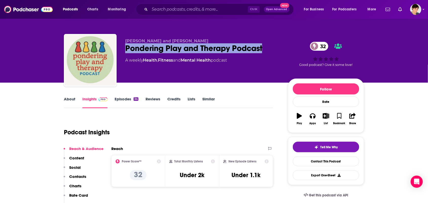
drag, startPoint x: 264, startPoint y: 49, endPoint x: 125, endPoint y: 44, distance: 139.2
click at [126, 47] on div "Pondering Play and Therapy Podcast 32" at bounding box center [202, 48] width 155 height 10
copy h2 "Pondering Play and Therapy Podcast"
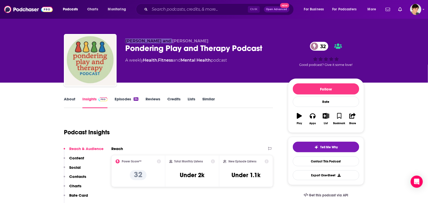
drag, startPoint x: 166, startPoint y: 37, endPoint x: 123, endPoint y: 37, distance: 43.3
click at [122, 38] on div "Julie and Philippa Pondering Play and Therapy Podcast 32 A weekly Health , Fitn…" at bounding box center [214, 61] width 300 height 55
copy span "Julie and Philippa"
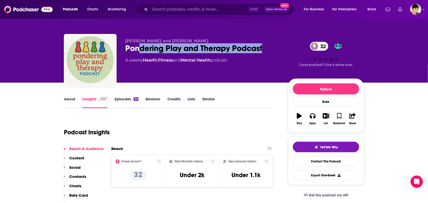
drag, startPoint x: 271, startPoint y: 49, endPoint x: 131, endPoint y: 47, distance: 140.1
click at [133, 47] on div "Pondering Play and Therapy Podcast 32" at bounding box center [202, 48] width 155 height 10
drag, startPoint x: 123, startPoint y: 48, endPoint x: 267, endPoint y: 49, distance: 143.9
click at [267, 49] on div "Julie and Philippa Pondering Play and Therapy Podcast 32 A weekly Health , Fitn…" at bounding box center [214, 61] width 300 height 55
copy h2 "Pondering Play and Therapy Podcast"
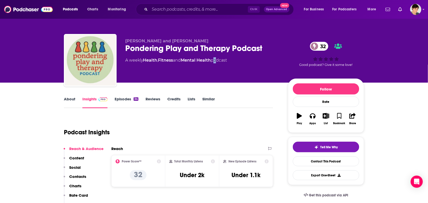
click at [216, 67] on div "Julie and Philippa Pondering Play and Therapy Podcast 32 A weekly Health , Fitn…" at bounding box center [202, 59] width 155 height 41
click at [213, 67] on div "Julie and Philippa Pondering Play and Therapy Podcast 32 A weekly Health , Fitn…" at bounding box center [202, 59] width 155 height 41
drag, startPoint x: 213, startPoint y: 65, endPoint x: 144, endPoint y: 71, distance: 69.4
click at [144, 71] on div "Julie and Philippa Pondering Play and Therapy Podcast 32 A weekly Health , Fitn…" at bounding box center [202, 59] width 155 height 41
copy div "Health , Fitness and Mental Health"
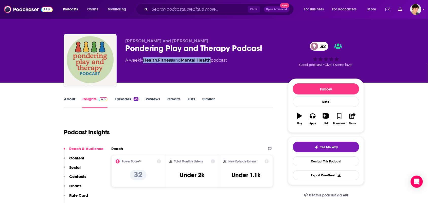
click at [70, 101] on link "About" at bounding box center [69, 103] width 11 height 12
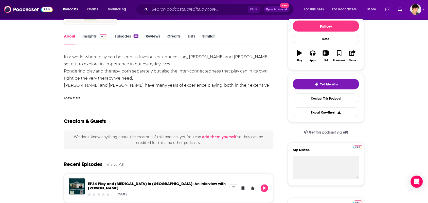
scroll to position [63, 0]
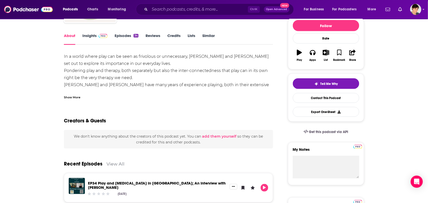
click at [85, 92] on div "Show More" at bounding box center [168, 95] width 209 height 9
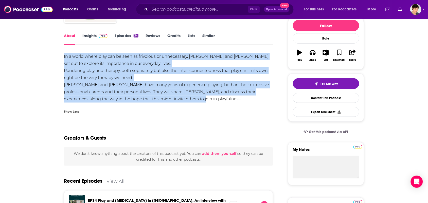
drag, startPoint x: 174, startPoint y: 100, endPoint x: 60, endPoint y: 56, distance: 122.1
copy div "In a world where play can be seen as frivolous or unnecessary, Julie and Philip…"
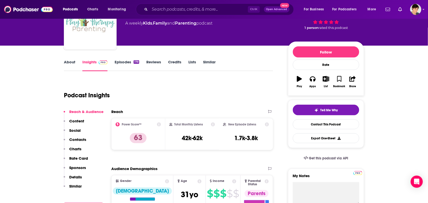
scroll to position [95, 0]
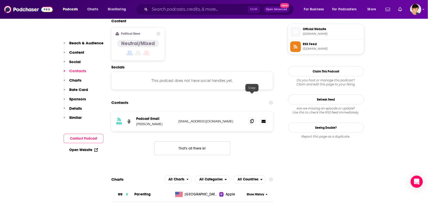
click at [252, 119] on icon at bounding box center [252, 121] width 4 height 4
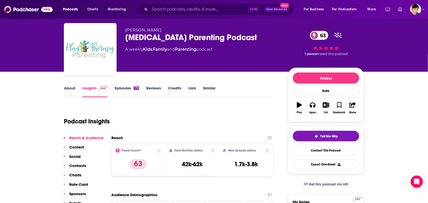
scroll to position [0, 0]
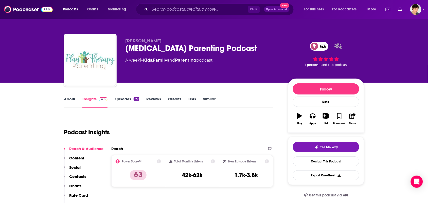
click at [70, 100] on link "About" at bounding box center [69, 103] width 11 height 12
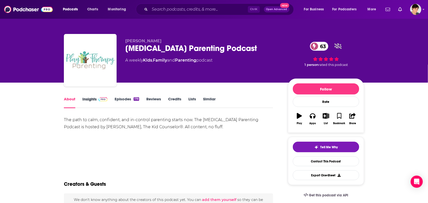
click at [111, 97] on div "Insights" at bounding box center [98, 103] width 32 height 12
click at [118, 99] on link "Episodes 179" at bounding box center [127, 103] width 25 height 12
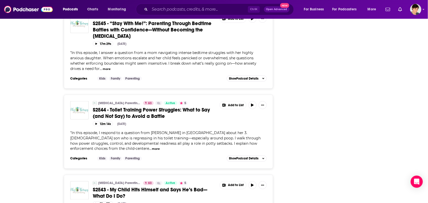
scroll to position [792, 0]
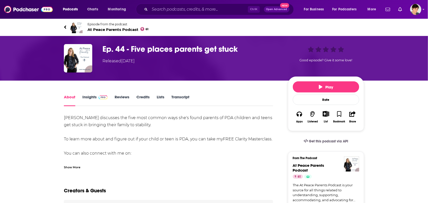
drag, startPoint x: 81, startPoint y: 57, endPoint x: 73, endPoint y: 29, distance: 29.4
click at [73, 29] on img at bounding box center [76, 27] width 12 height 12
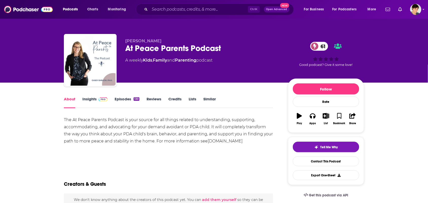
click at [88, 101] on link "Insights" at bounding box center [94, 103] width 25 height 12
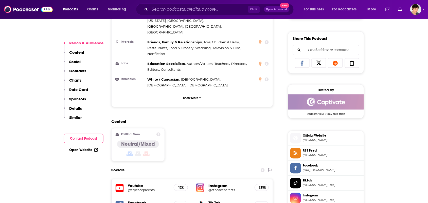
scroll to position [380, 0]
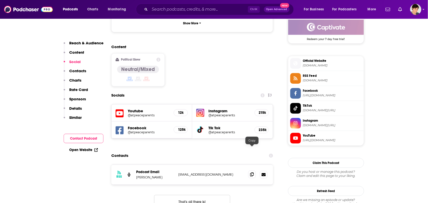
click at [253, 172] on icon at bounding box center [252, 174] width 4 height 4
click at [250, 171] on span at bounding box center [252, 175] width 8 height 8
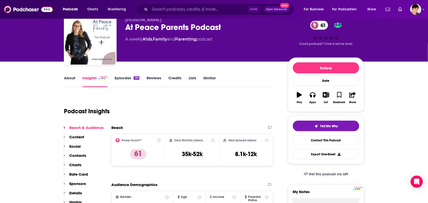
scroll to position [0, 0]
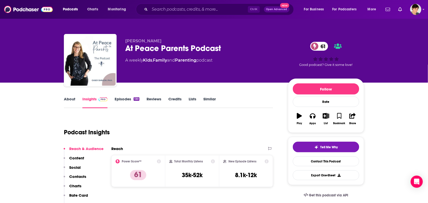
click at [67, 103] on link "About" at bounding box center [69, 103] width 11 height 12
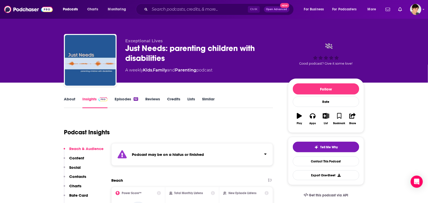
click at [127, 101] on link "Episodes 62" at bounding box center [127, 103] width 24 height 12
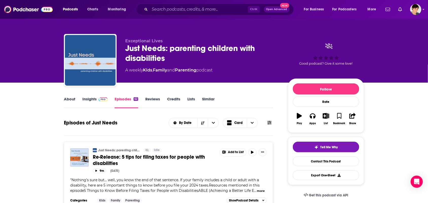
click at [67, 98] on link "About" at bounding box center [69, 103] width 11 height 12
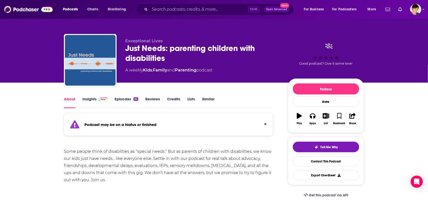
click at [92, 104] on link "Insights" at bounding box center [94, 103] width 25 height 12
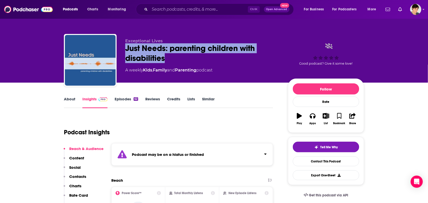
drag, startPoint x: 179, startPoint y: 59, endPoint x: 122, endPoint y: 41, distance: 59.7
click at [120, 49] on div "Exceptional Lives Just Needs: parenting children with disabilities A weekly Kid…" at bounding box center [214, 61] width 300 height 55
copy h2 "Just Needs: parenting children with disabilities"
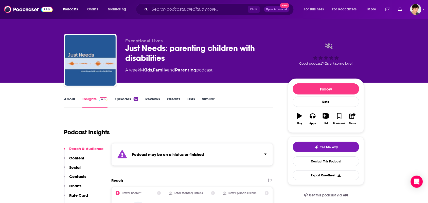
click at [179, 39] on p "Exceptional Lives" at bounding box center [202, 41] width 155 height 5
drag, startPoint x: 199, startPoint y: 75, endPoint x: 145, endPoint y: 78, distance: 54.5
click at [145, 78] on div "Exceptional Lives Just Needs: parenting children with disabilities A weekly Kid…" at bounding box center [202, 59] width 155 height 41
copy div "Kids , Family and Parenting"
click at [69, 102] on link "About" at bounding box center [69, 103] width 11 height 12
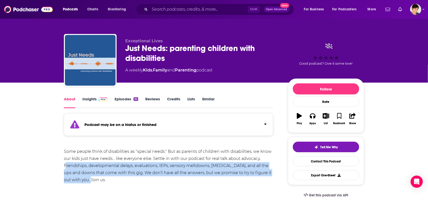
drag, startPoint x: 95, startPoint y: 181, endPoint x: 61, endPoint y: 159, distance: 40.4
click at [64, 161] on div "Some people think of disabilities as "special needs." But as parents of childre…" at bounding box center [168, 165] width 209 height 35
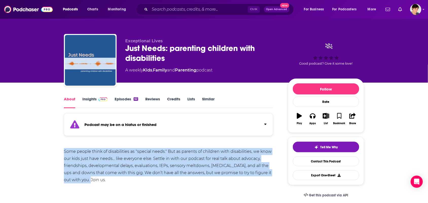
drag, startPoint x: 62, startPoint y: 148, endPoint x: 99, endPoint y: 179, distance: 48.9
copy div "Some people think of disabilities as "special needs." But as parents of childre…"
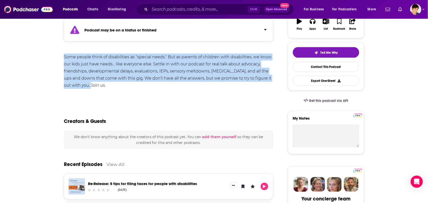
scroll to position [95, 0]
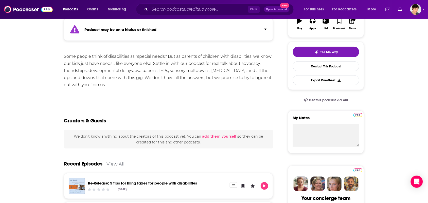
click at [167, 92] on div "Show More" at bounding box center [168, 95] width 209 height 9
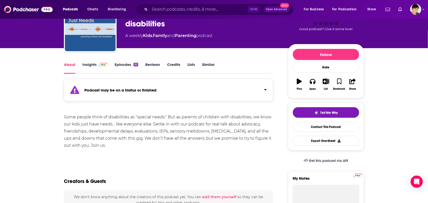
scroll to position [32, 0]
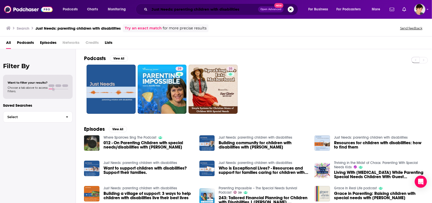
click at [221, 11] on input "Just Needs: parenting children with disabilities" at bounding box center [204, 9] width 109 height 8
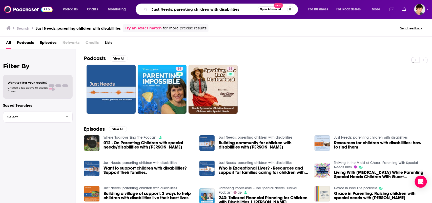
click at [221, 11] on input "Just Needs: parenting children with disabilities" at bounding box center [204, 9] width 108 height 8
paste input "No One Told Us. [PERSON_NAME]"
type input "No One Told Us. [PERSON_NAME]"
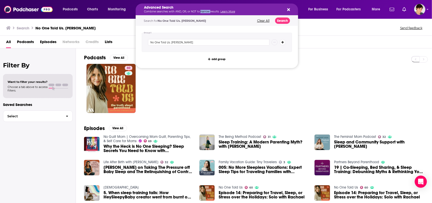
click at [200, 11] on p "Combine searches with AND, OR, or NOT to narrow results. Learn More" at bounding box center [213, 11] width 138 height 3
click at [290, 8] on icon "Search podcasts, credits, & more..." at bounding box center [289, 10] width 3 height 4
click at [177, 9] on h5 "Advanced Search" at bounding box center [213, 8] width 138 height 4
click at [291, 9] on div "Advanced Search Combine searches with AND, OR, or NOT to narrow results. Learn …" at bounding box center [217, 10] width 163 height 12
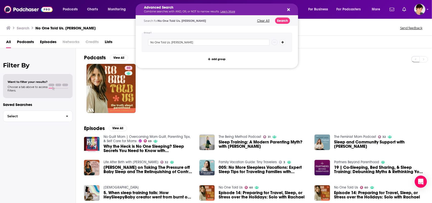
click at [288, 9] on icon "Search podcasts, credits, & more..." at bounding box center [289, 9] width 3 height 3
click at [225, 10] on div "Advanced Search Combine searches with AND, OR, or NOT to narrow results. Learn …" at bounding box center [213, 9] width 138 height 7
click at [266, 20] on button "Clear All" at bounding box center [263, 21] width 15 height 4
click at [290, 9] on icon "Search podcasts, credits, & more..." at bounding box center [289, 10] width 3 height 4
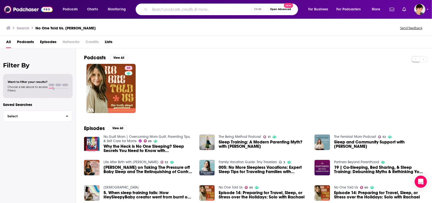
click at [193, 16] on div "Podcasts Charts Monitoring Ctrl K Open Advanced New For Business For Podcasters…" at bounding box center [216, 9] width 432 height 19
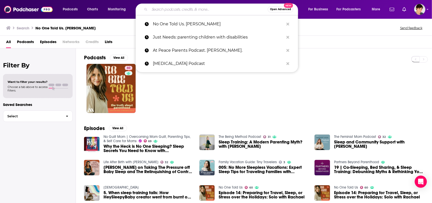
click at [192, 12] on input "Search podcasts, credits, & more..." at bounding box center [209, 9] width 118 height 8
paste input "Called To Homeschool. Meg Thomas"
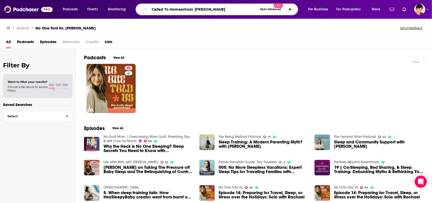
click at [192, 12] on input "Called To Homeschool. Meg Thomas" at bounding box center [204, 9] width 108 height 8
type input "Called To Homeschool. Meg Thomas"
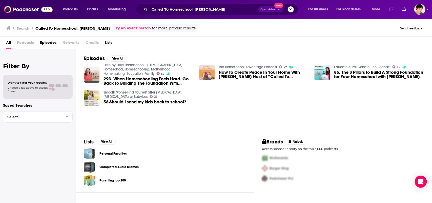
click at [211, 71] on img "How To Create Peace In Your Home With Meg Thomas Host of ”Called To Homeschool”…" at bounding box center [207, 72] width 15 height 15
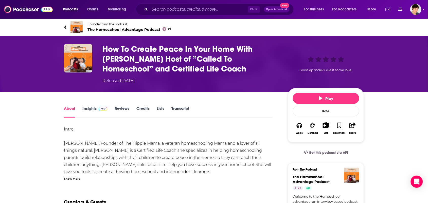
click at [78, 27] on img at bounding box center [76, 27] width 12 height 12
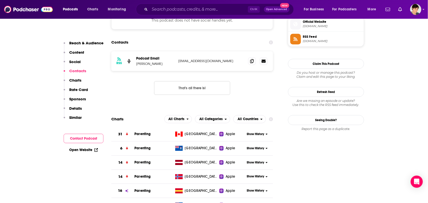
scroll to position [380, 0]
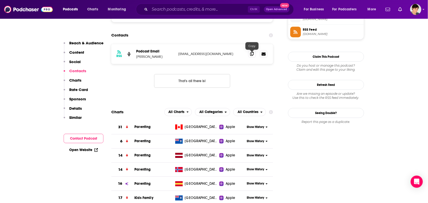
click at [254, 54] on span at bounding box center [252, 54] width 8 height 8
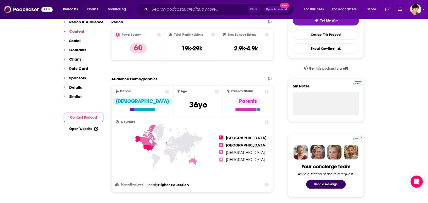
scroll to position [0, 0]
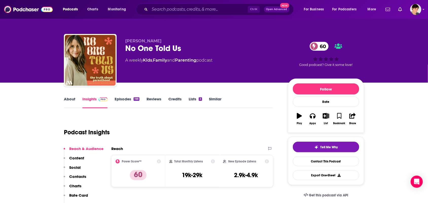
click at [69, 101] on link "About" at bounding box center [69, 103] width 11 height 12
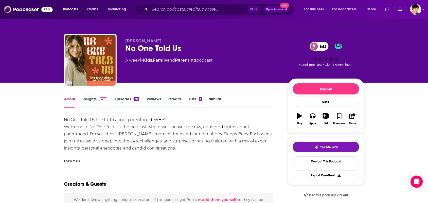
click at [100, 160] on div "Show More" at bounding box center [168, 158] width 209 height 9
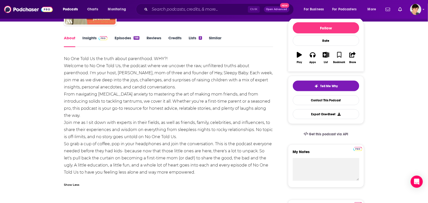
scroll to position [63, 0]
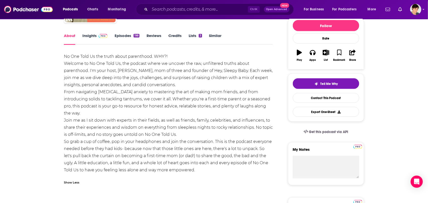
click at [132, 108] on div "No One Told Us the truth about parenthood. WHY?! Welcome to No One Told Us, the…" at bounding box center [168, 113] width 209 height 121
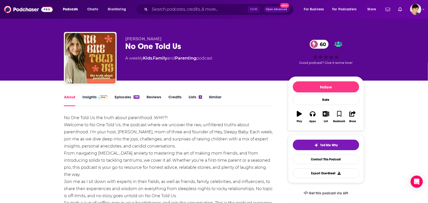
scroll to position [0, 0]
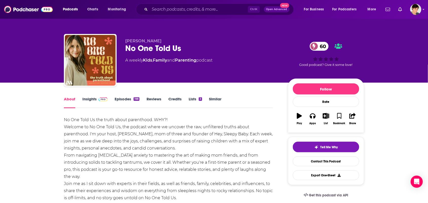
click at [91, 99] on link "Insights" at bounding box center [94, 103] width 25 height 12
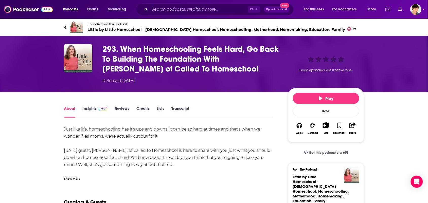
click at [75, 27] on img at bounding box center [76, 27] width 12 height 12
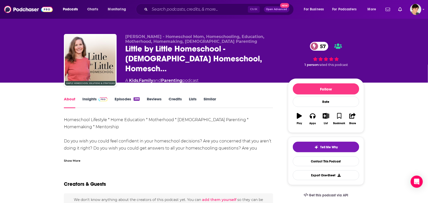
click at [96, 157] on div "Show More" at bounding box center [168, 158] width 209 height 9
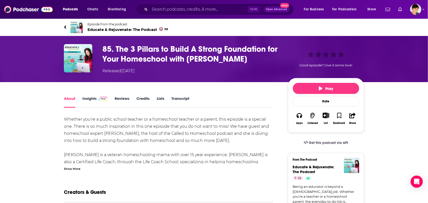
click at [72, 23] on img at bounding box center [76, 27] width 12 height 12
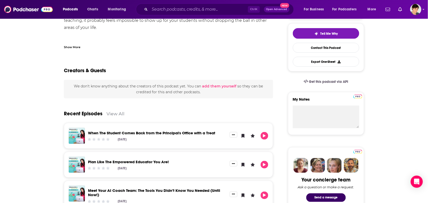
scroll to position [32, 0]
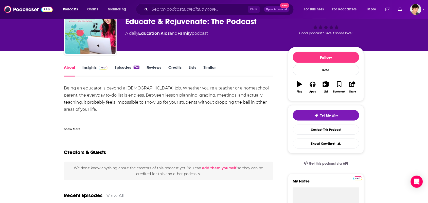
click at [83, 109] on div "Being an educator is beyond a full-time job. Whether you’re a teacher or a home…" at bounding box center [168, 131] width 209 height 92
click at [80, 126] on div "Show More" at bounding box center [168, 127] width 209 height 9
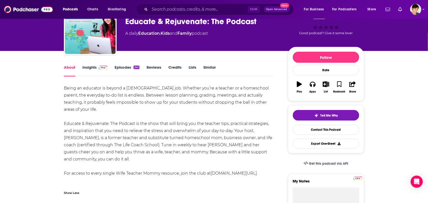
click at [80, 126] on div "Being an educator is beyond a full-time job. Whether you’re a teacher or a home…" at bounding box center [168, 141] width 209 height 113
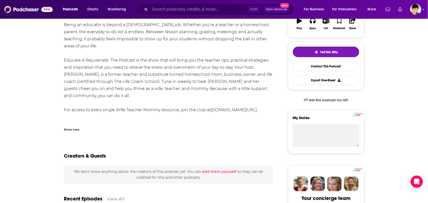
scroll to position [190, 0]
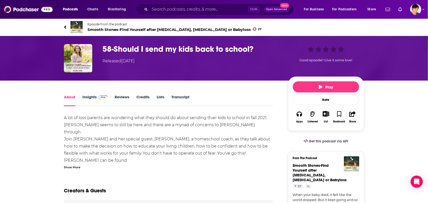
click at [76, 24] on img at bounding box center [76, 27] width 12 height 12
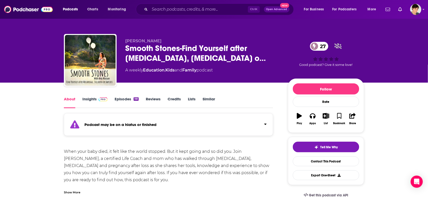
scroll to position [32, 0]
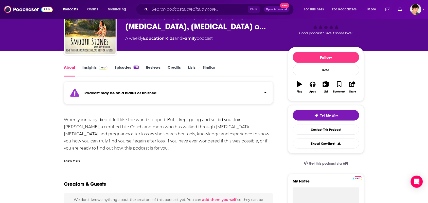
drag, startPoint x: 89, startPoint y: 62, endPoint x: 88, endPoint y: 69, distance: 6.7
click at [88, 69] on link "Insights" at bounding box center [94, 71] width 25 height 12
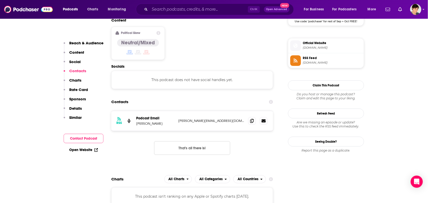
scroll to position [380, 0]
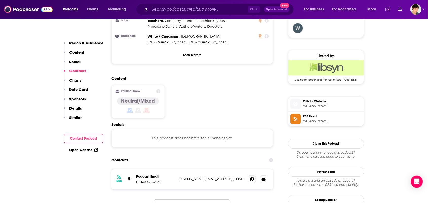
click at [251, 169] on div "RSS Podcast Email [PERSON_NAME] [PERSON_NAME][EMAIL_ADDRESS][DOMAIN_NAME] [PERS…" at bounding box center [192, 179] width 162 height 20
click at [252, 177] on icon at bounding box center [252, 179] width 4 height 4
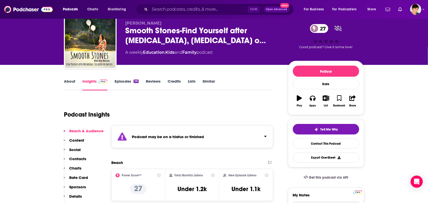
scroll to position [0, 0]
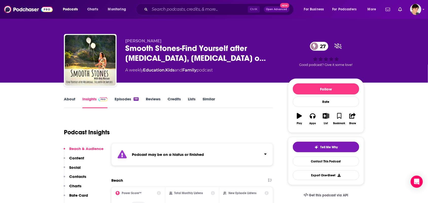
click at [67, 100] on link "About" at bounding box center [69, 103] width 11 height 12
